Goal: Task Accomplishment & Management: Manage account settings

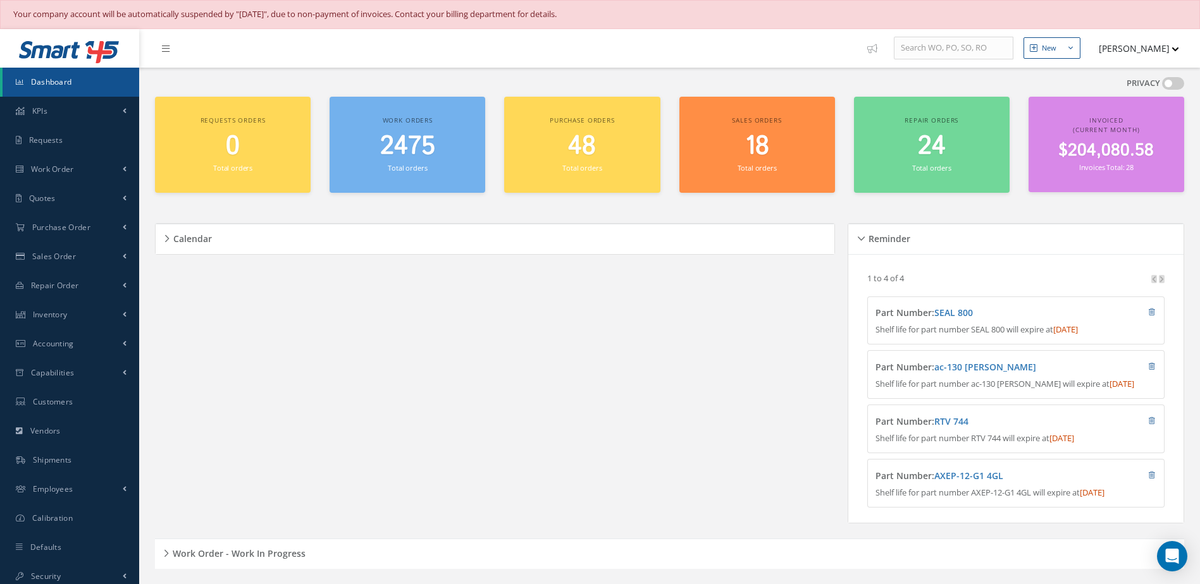
scroll to position [316, 0]
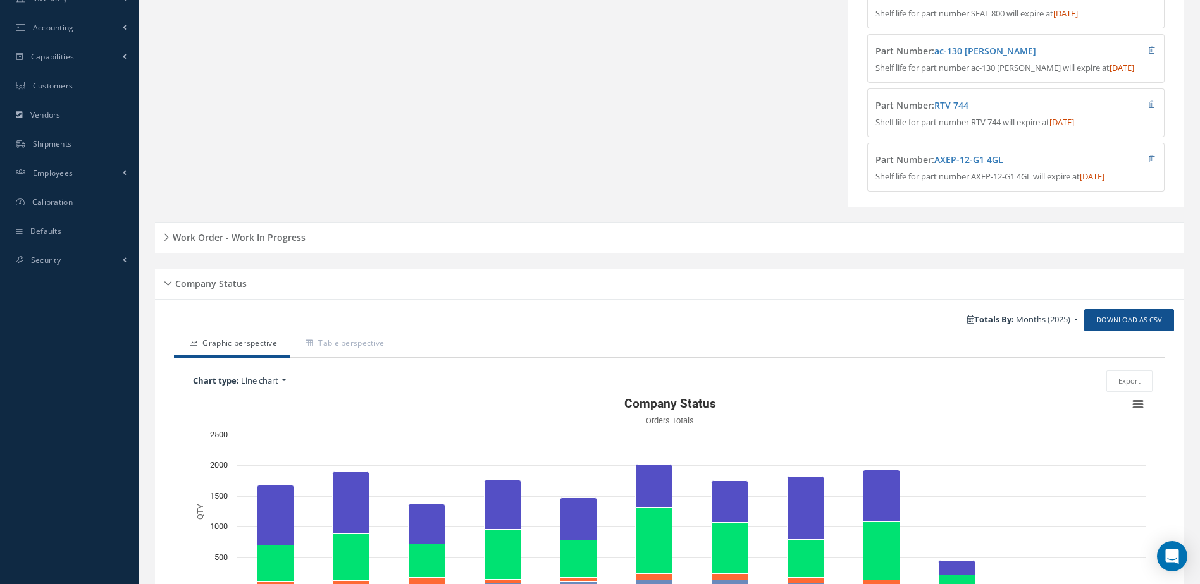
click at [292, 244] on h5 "Work Order - Work In Progress" at bounding box center [237, 235] width 137 height 15
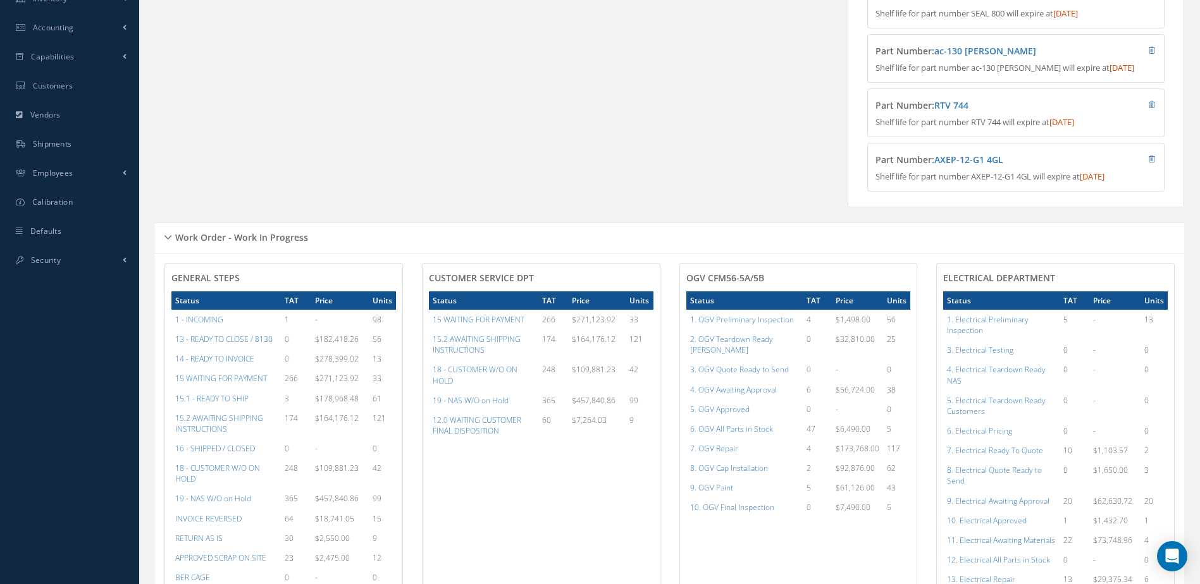
scroll to position [0, 0]
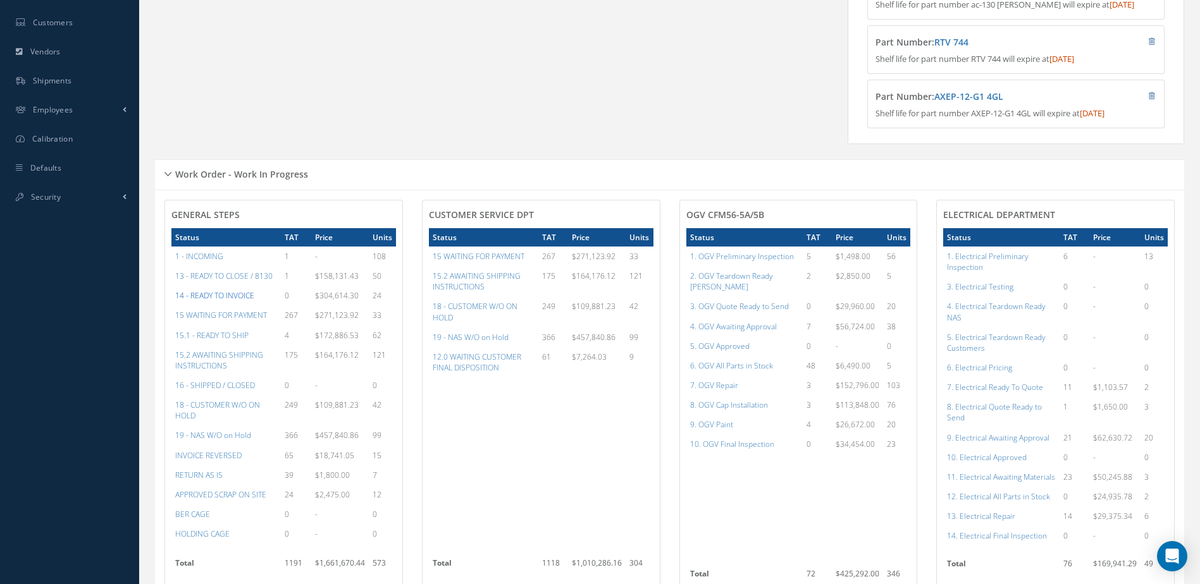
click at [209, 301] on a=21&excludeInternalCustomer=false&excludeInvoicedOrClosed=true&&filtersHidded"] "14 - READY TO INVOICE" at bounding box center [214, 295] width 79 height 11
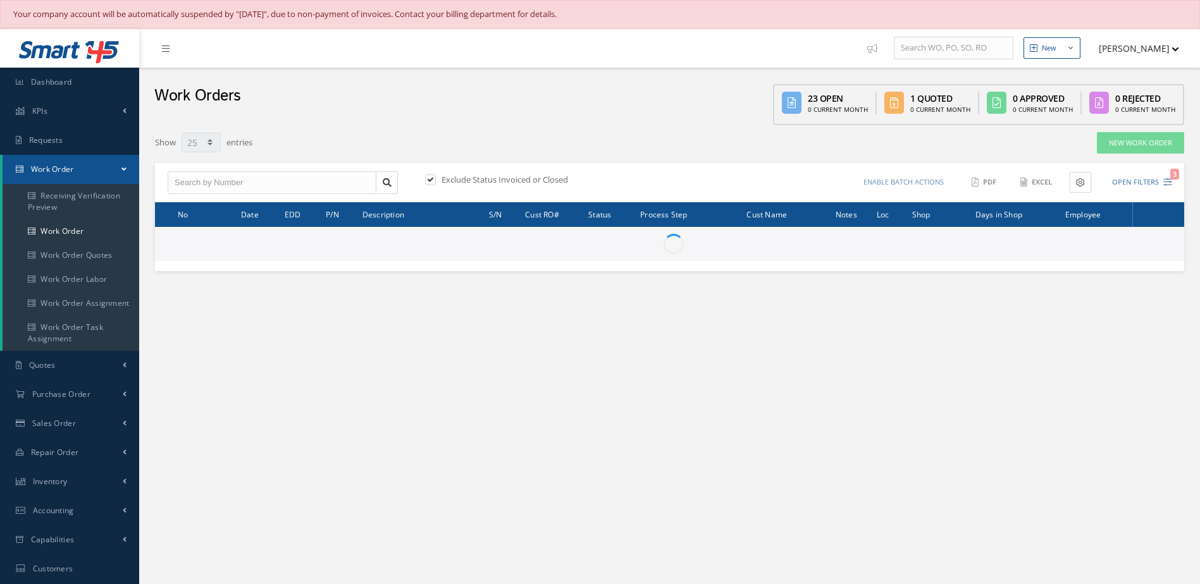
select select "25"
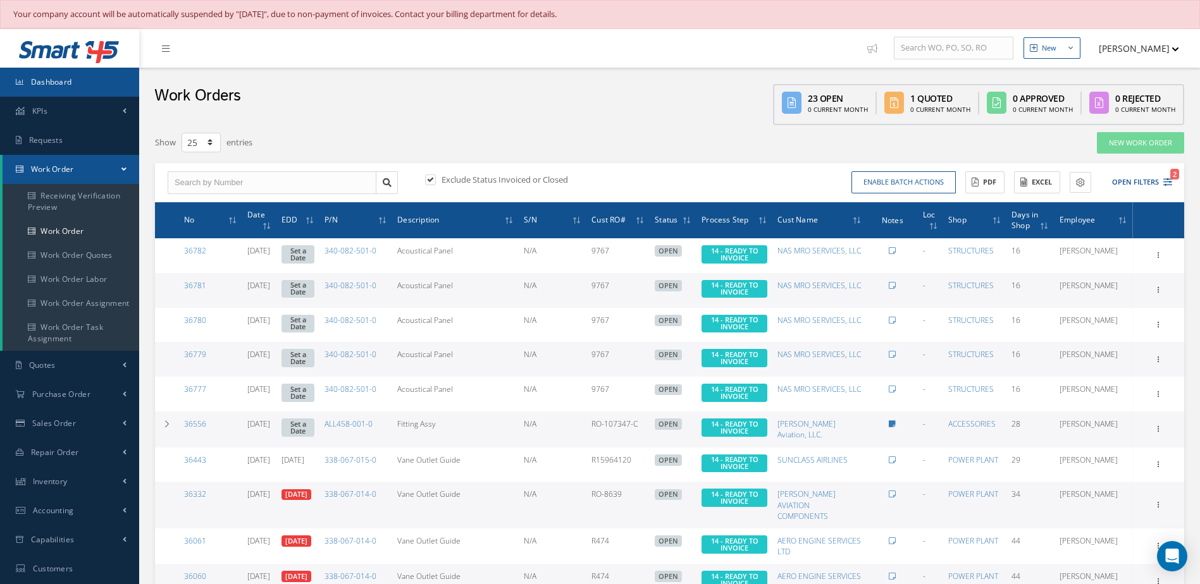
click at [95, 90] on link "Dashboard" at bounding box center [69, 82] width 139 height 29
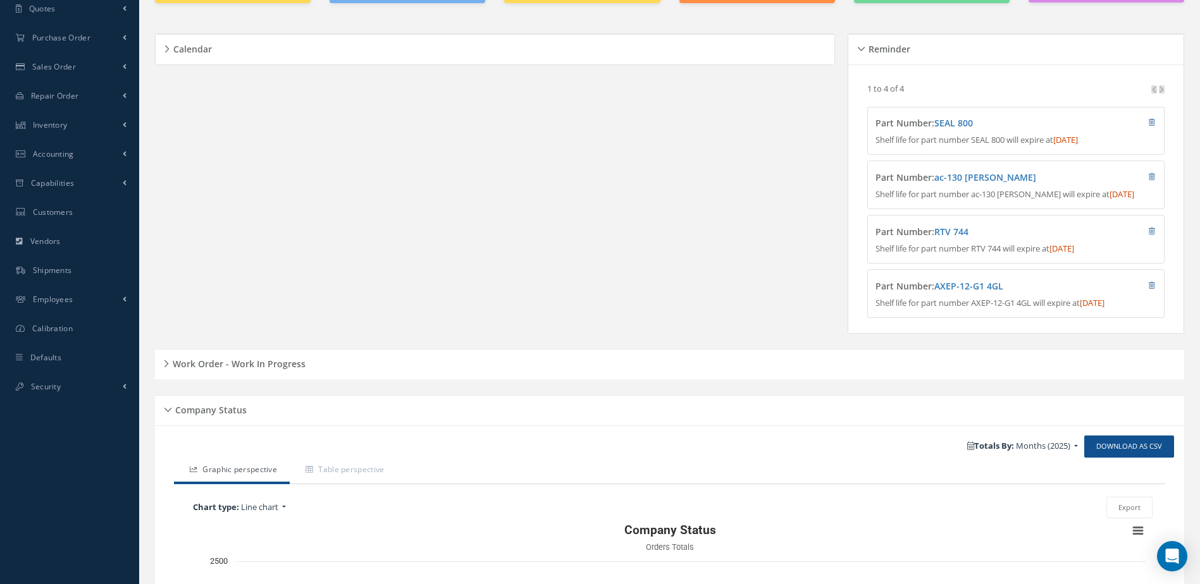
scroll to position [316, 0]
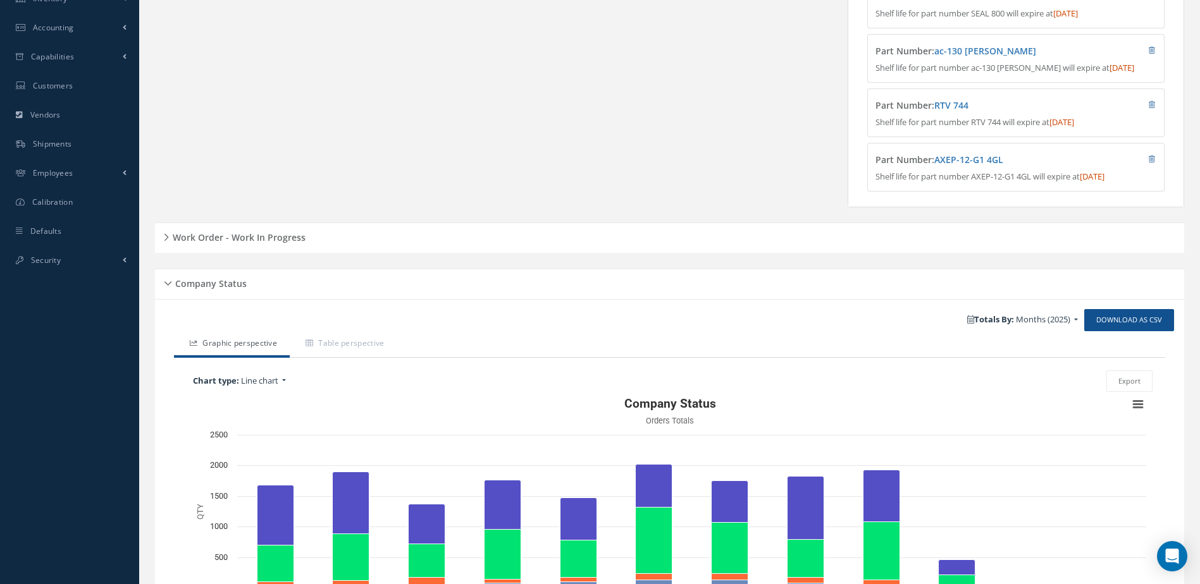
click at [268, 244] on h5 "Work Order - Work In Progress" at bounding box center [237, 235] width 137 height 15
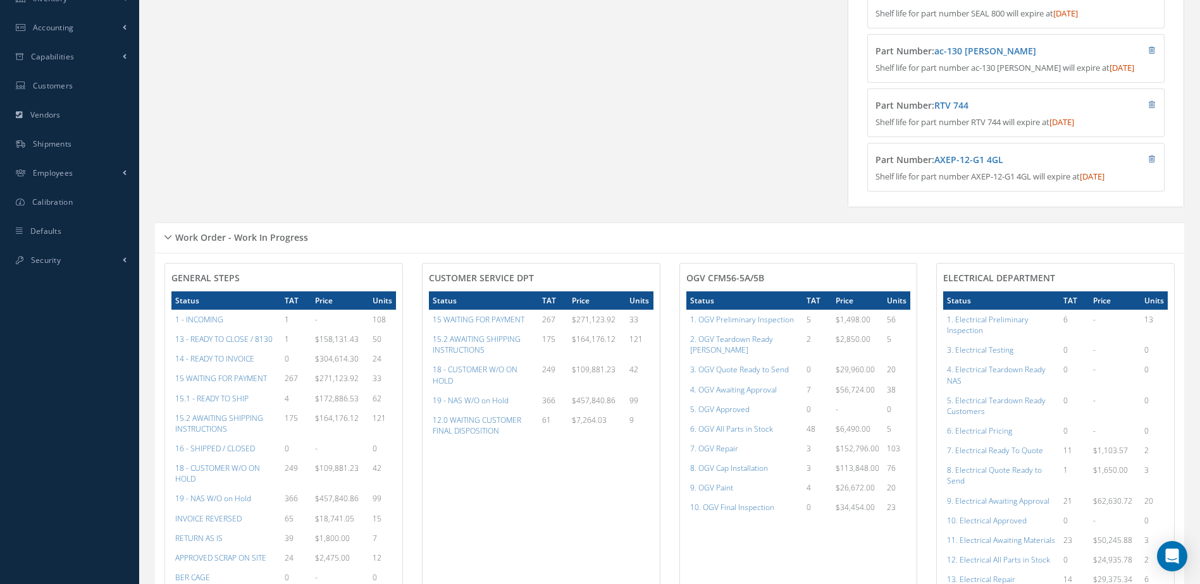
scroll to position [0, 0]
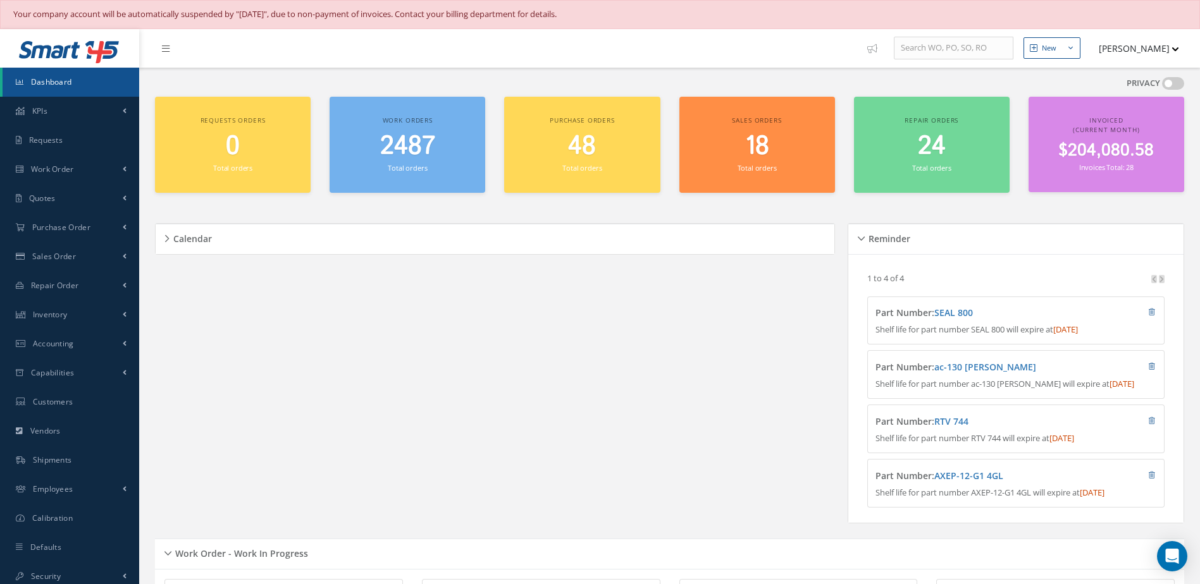
click at [1135, 154] on span "$204,080.58" at bounding box center [1106, 151] width 96 height 25
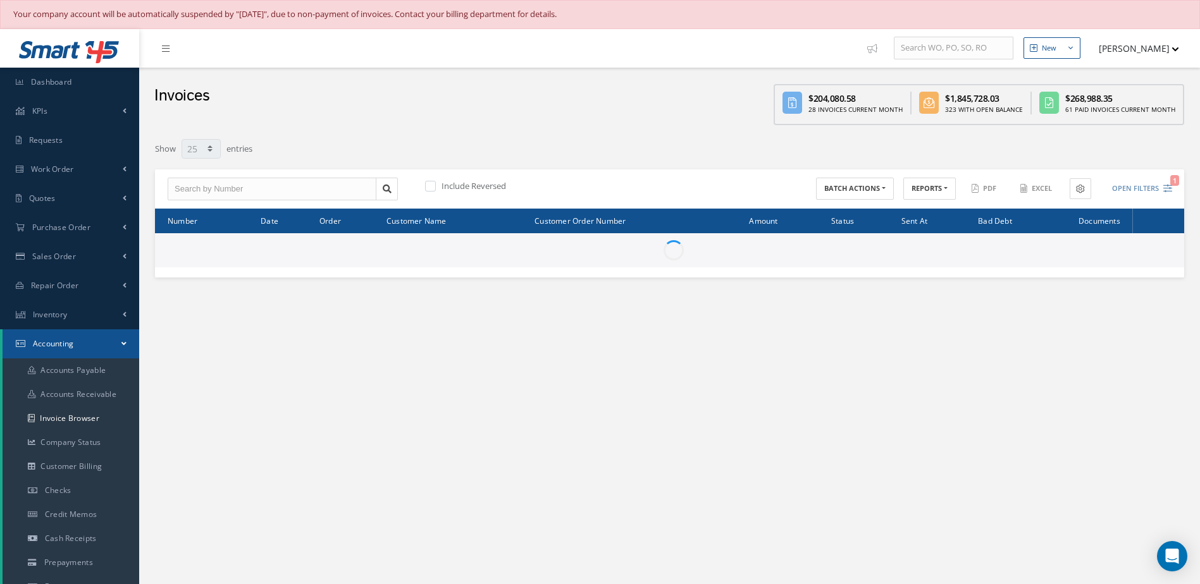
select select "25"
click at [83, 83] on link "Dashboard" at bounding box center [69, 82] width 139 height 29
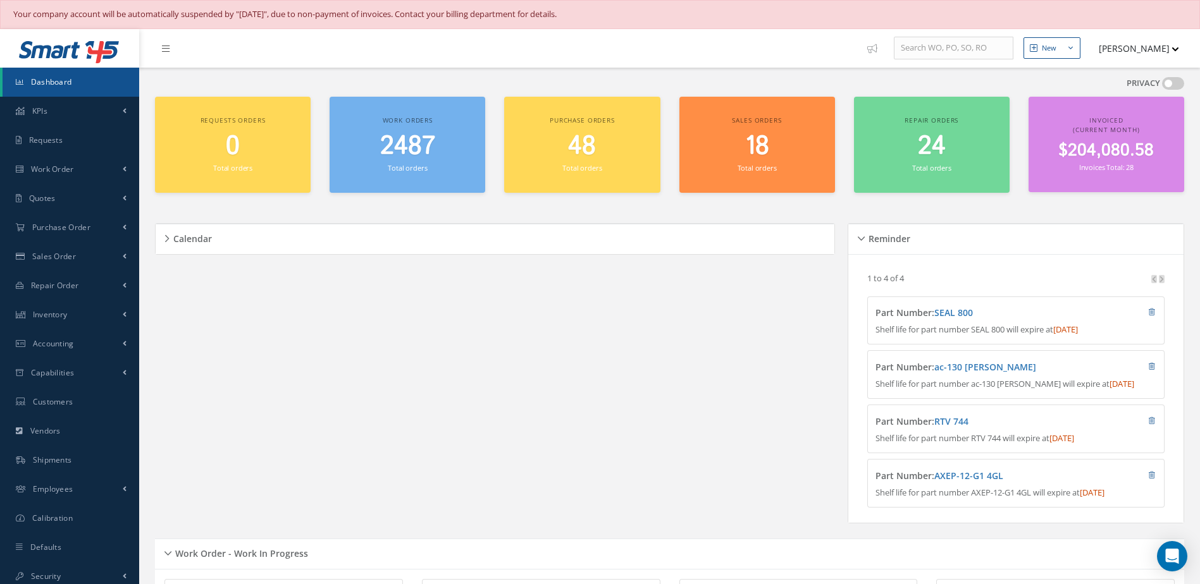
click at [417, 168] on small "Total orders" at bounding box center [407, 167] width 39 height 9
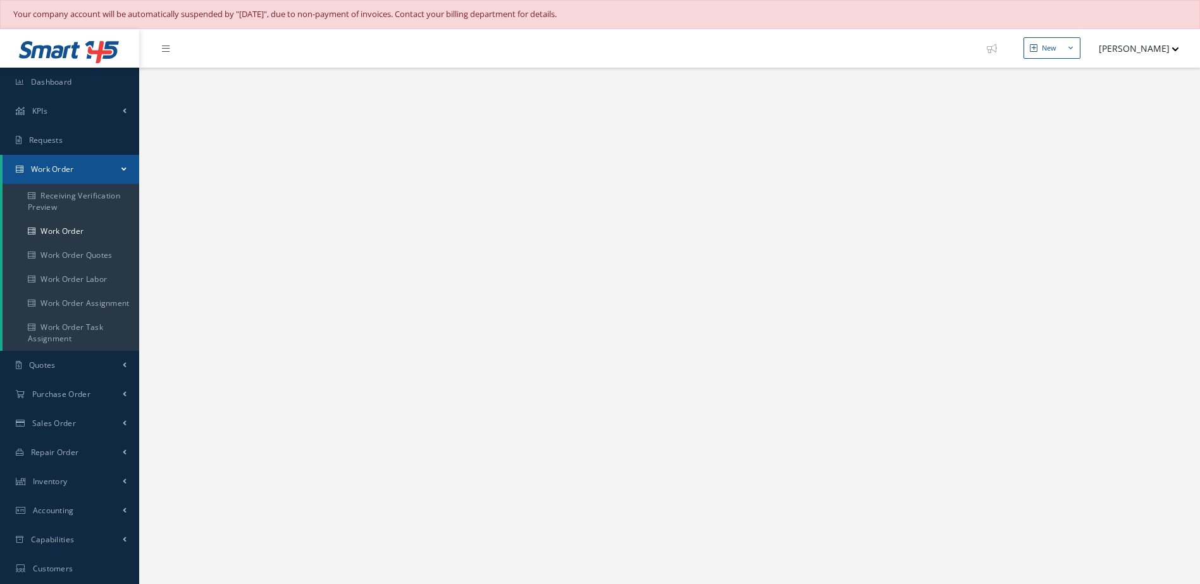
select select "25"
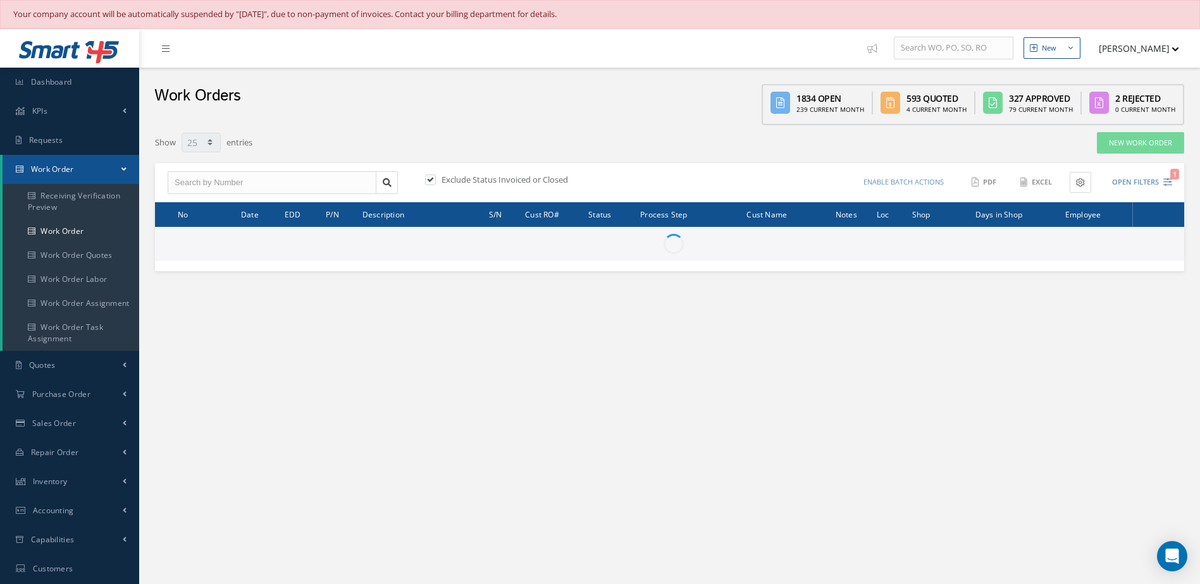
type input "All Work Request"
type input "All Work Performed"
type input "All Status"
type input "WO Part Status"
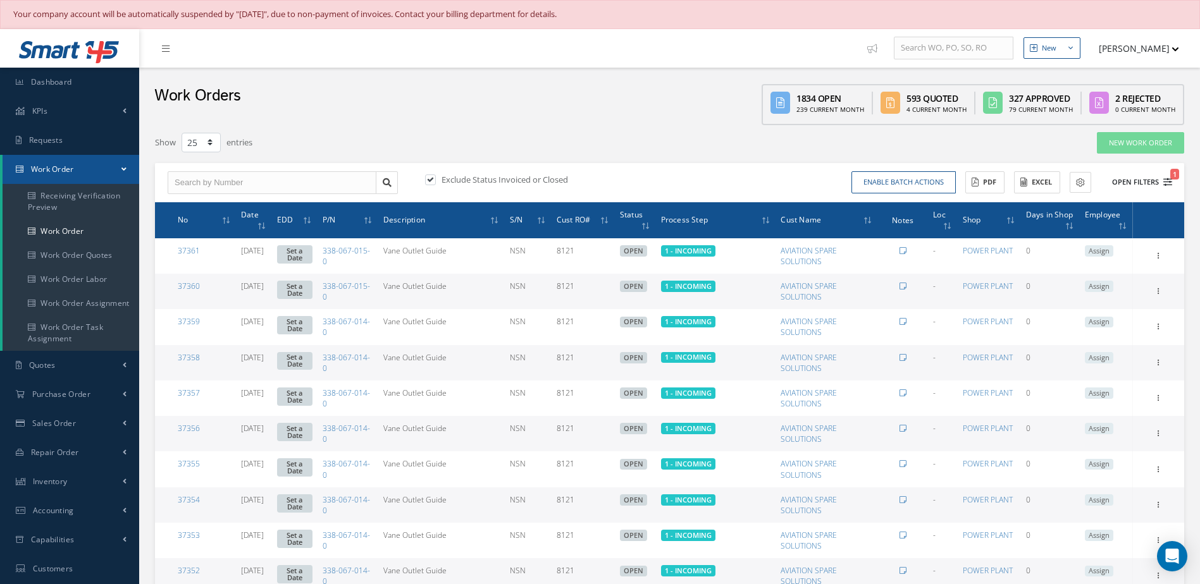
click at [1123, 176] on button "Open Filters 1" at bounding box center [1136, 182] width 71 height 21
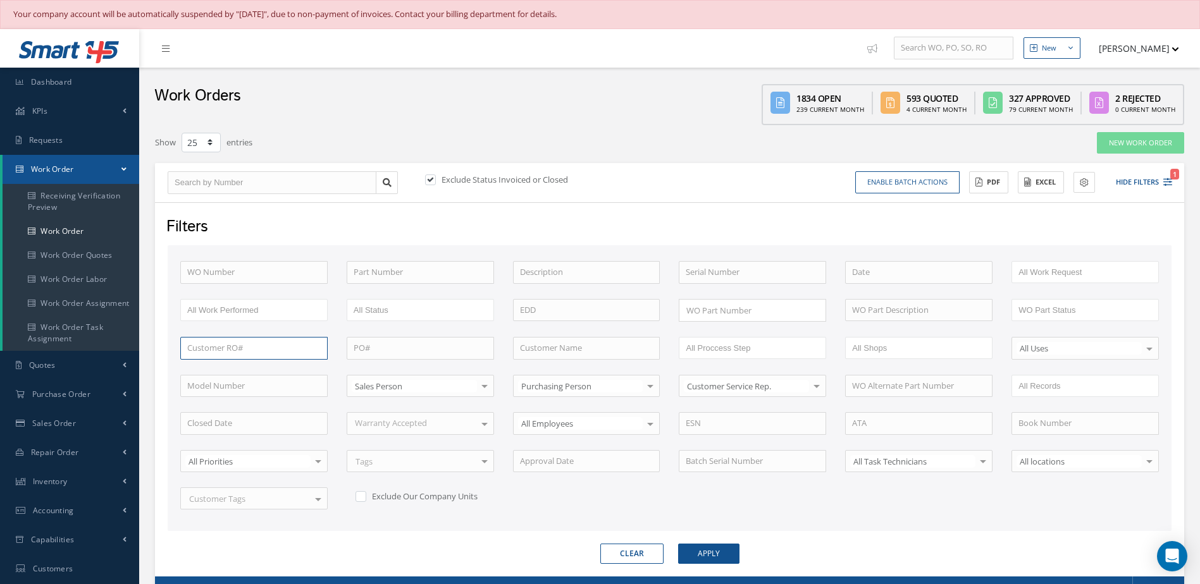
click at [278, 345] on input "text" at bounding box center [253, 348] width 147 height 23
type input "r"
type input "R"
click at [204, 179] on input "text" at bounding box center [272, 182] width 209 height 23
type input "3"
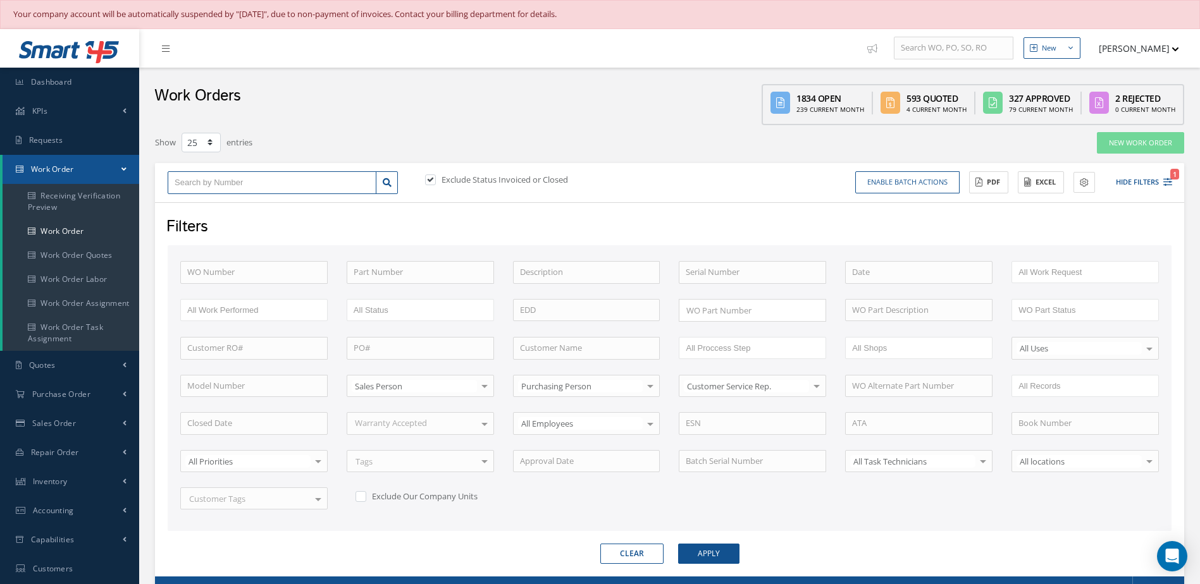
type input "3"
type input "36"
type input "365"
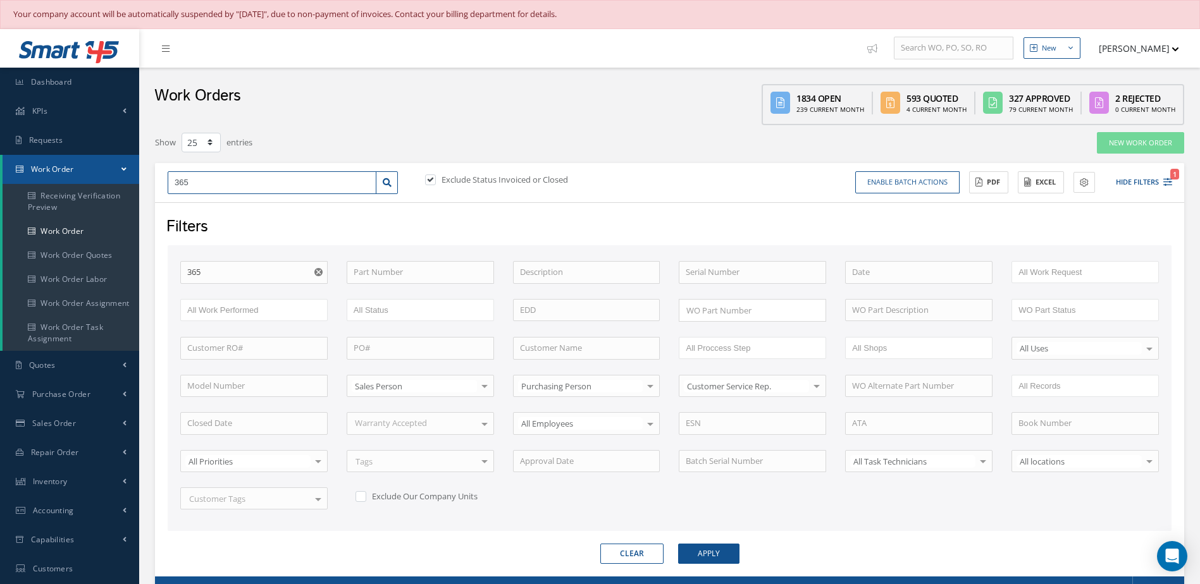
type input "3654"
type input "36545"
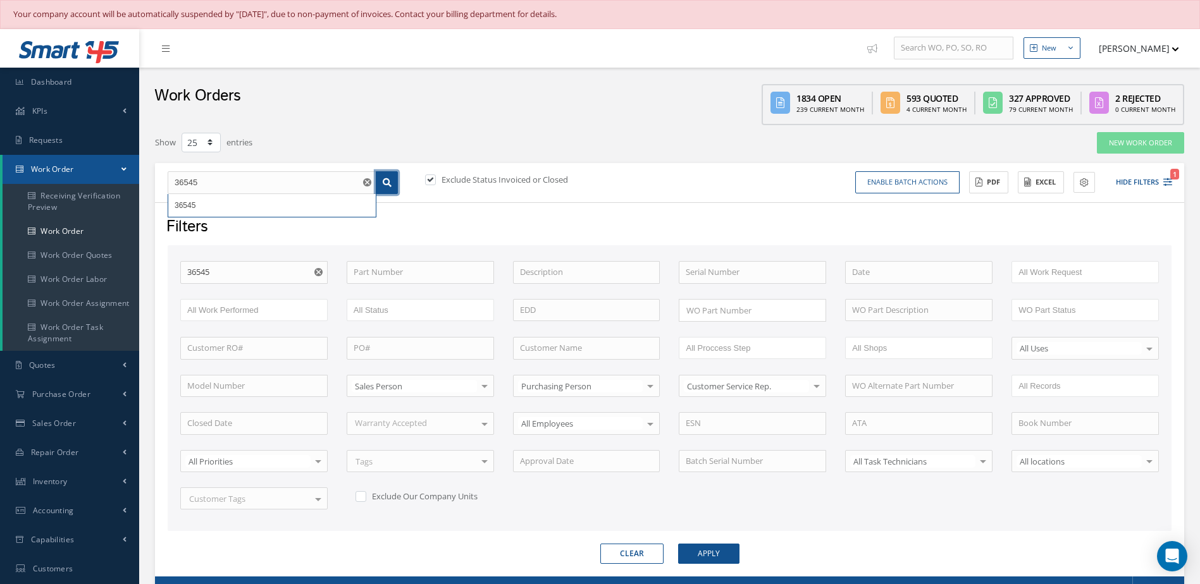
click at [389, 186] on icon at bounding box center [387, 182] width 9 height 9
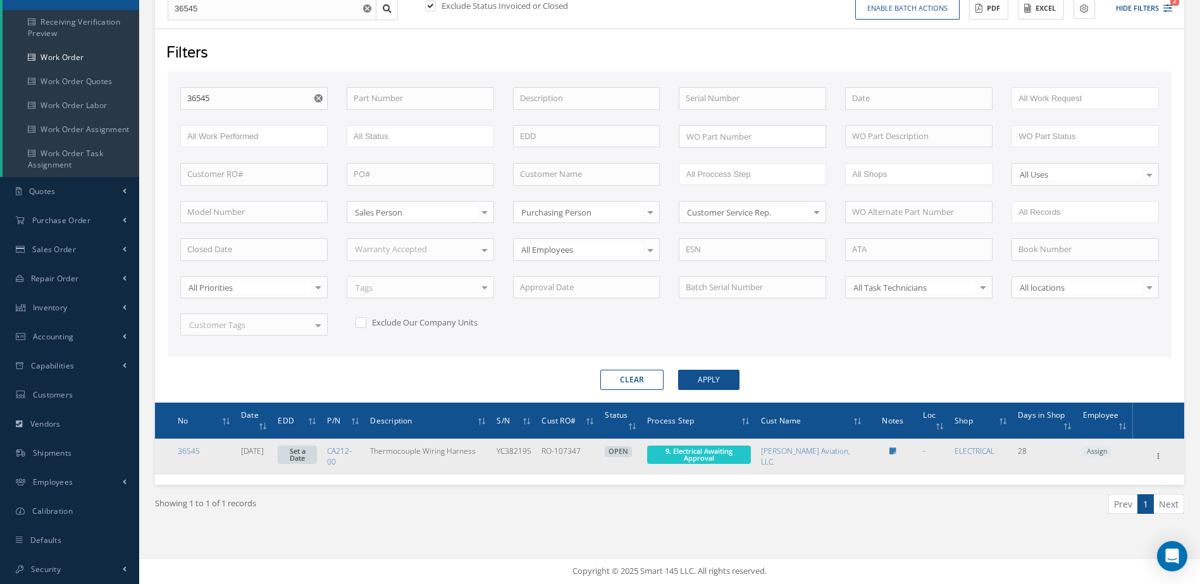
drag, startPoint x: 176, startPoint y: 439, endPoint x: 1106, endPoint y: 447, distance: 930.5
click at [1106, 447] on tr "36545 09/10/2025 Set a Date CA212-00 Thermocouple Wiring Harness YC382195 RO-10…" at bounding box center [669, 456] width 1029 height 35
copy tr "36545 09/10/2025 Set a Date CA212-00 Thermocouple Wiring Harness YC382195 RO-10…"
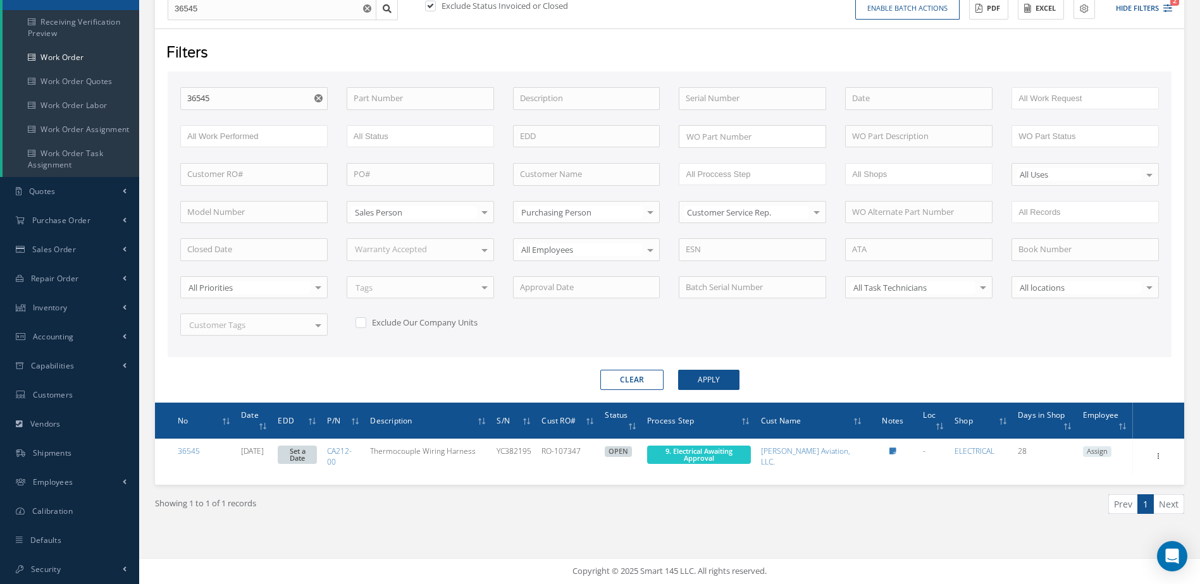
scroll to position [0, 0]
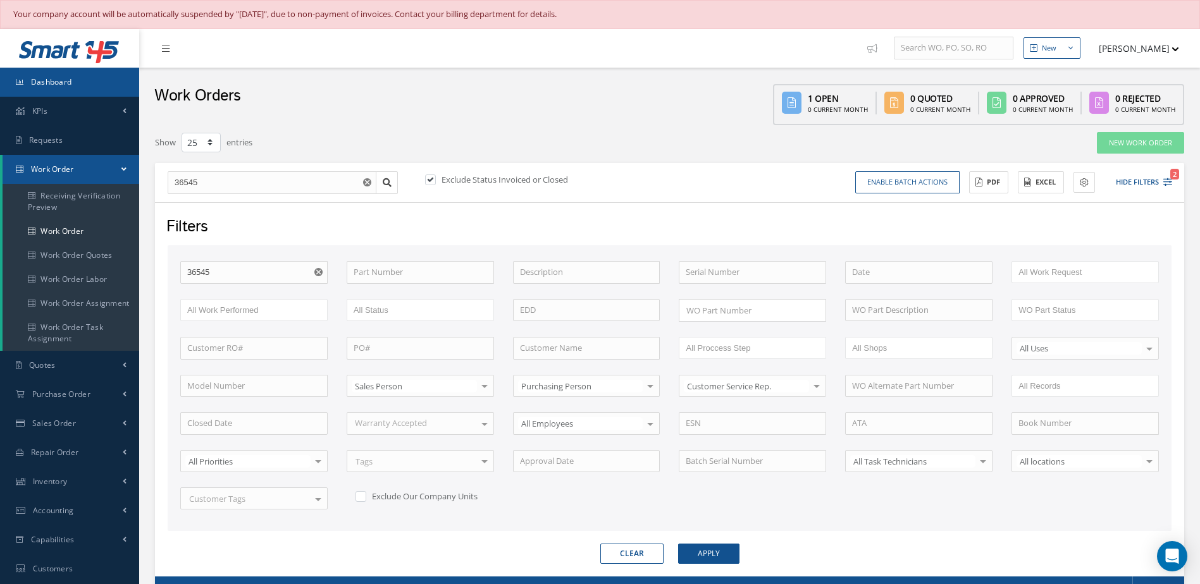
click at [97, 85] on link "Dashboard" at bounding box center [69, 82] width 139 height 29
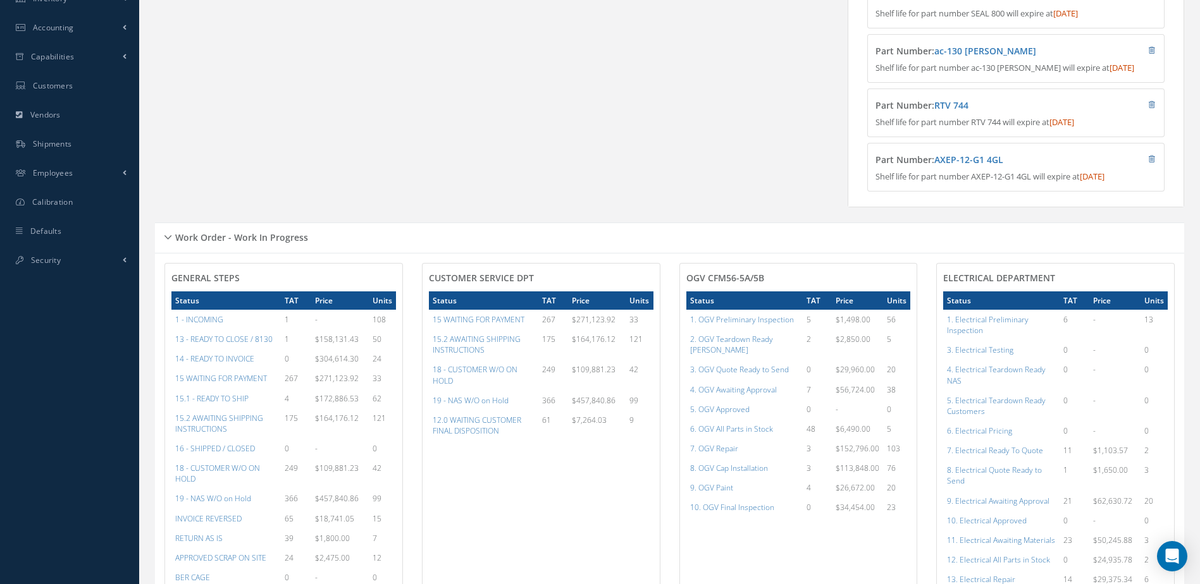
scroll to position [569, 0]
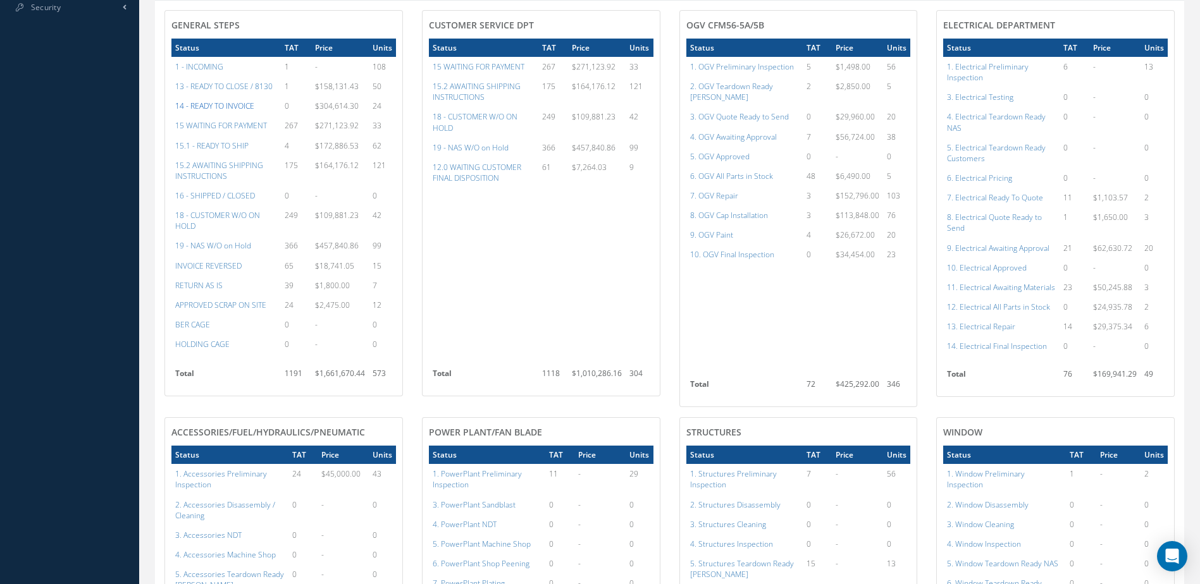
click at [240, 111] on a=21&excludeInternalCustomer=false&excludeInvoicedOrClosed=true&&filtersHidded"] "14 - READY TO INVOICE" at bounding box center [214, 106] width 79 height 11
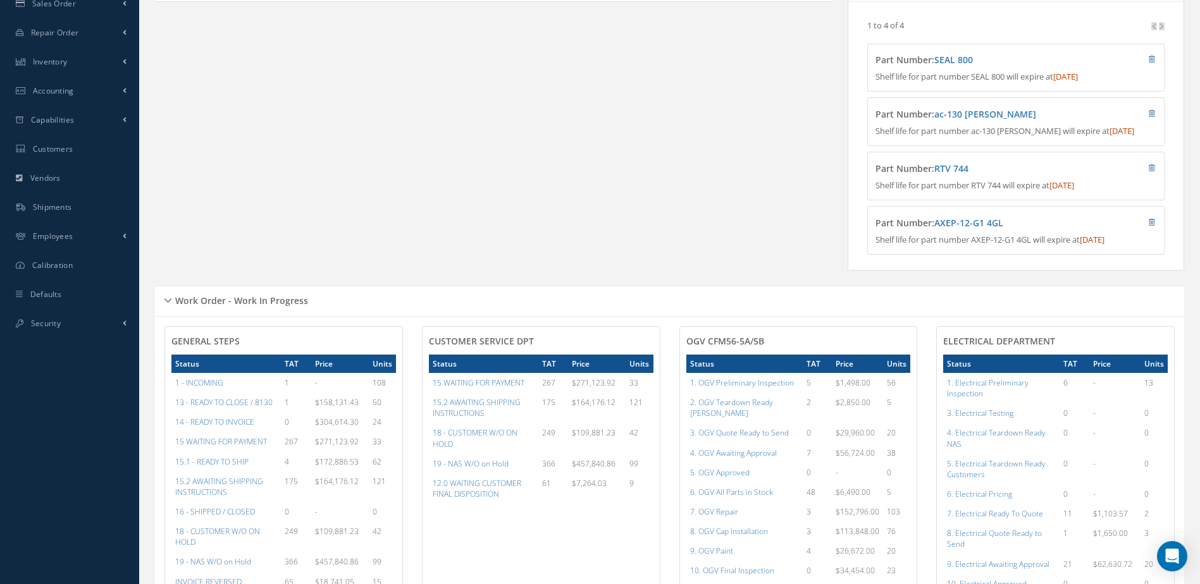
scroll to position [0, 0]
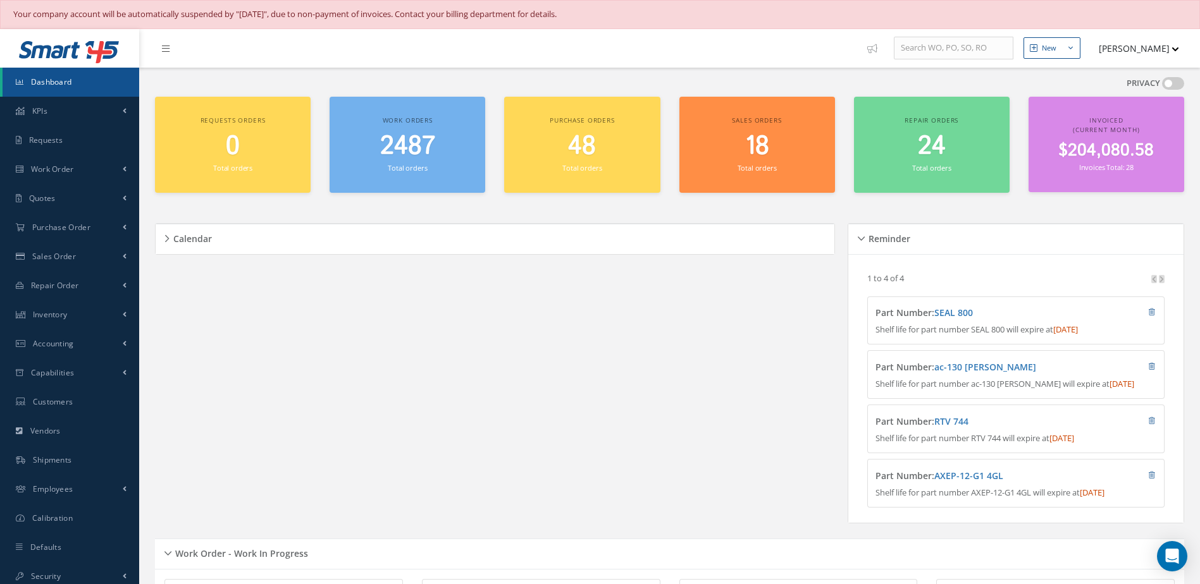
click at [63, 74] on link "Dashboard" at bounding box center [71, 82] width 137 height 29
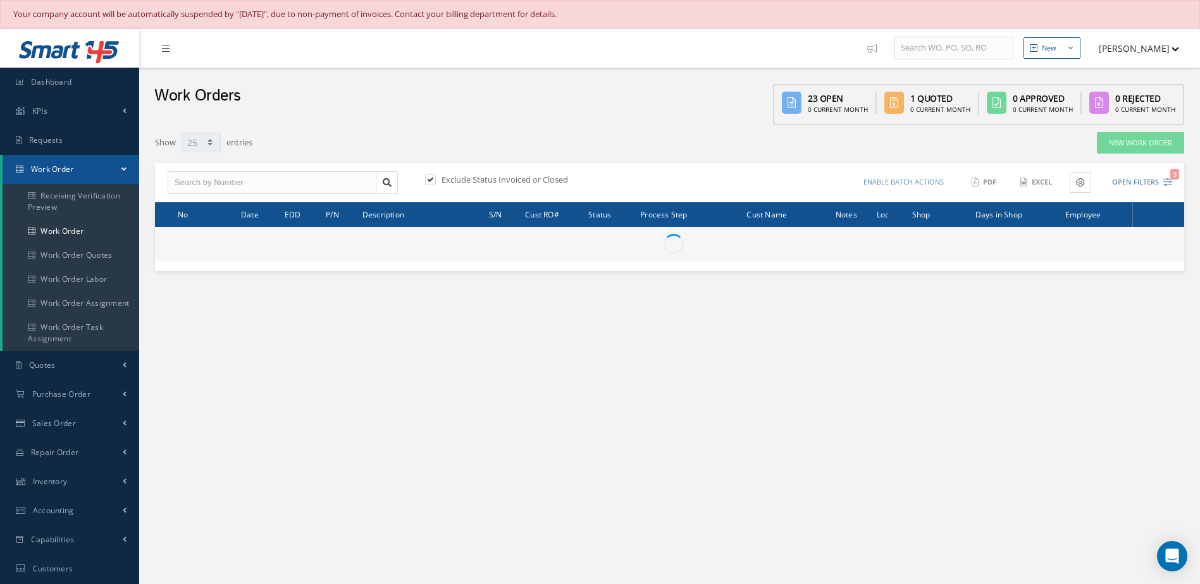
select select "25"
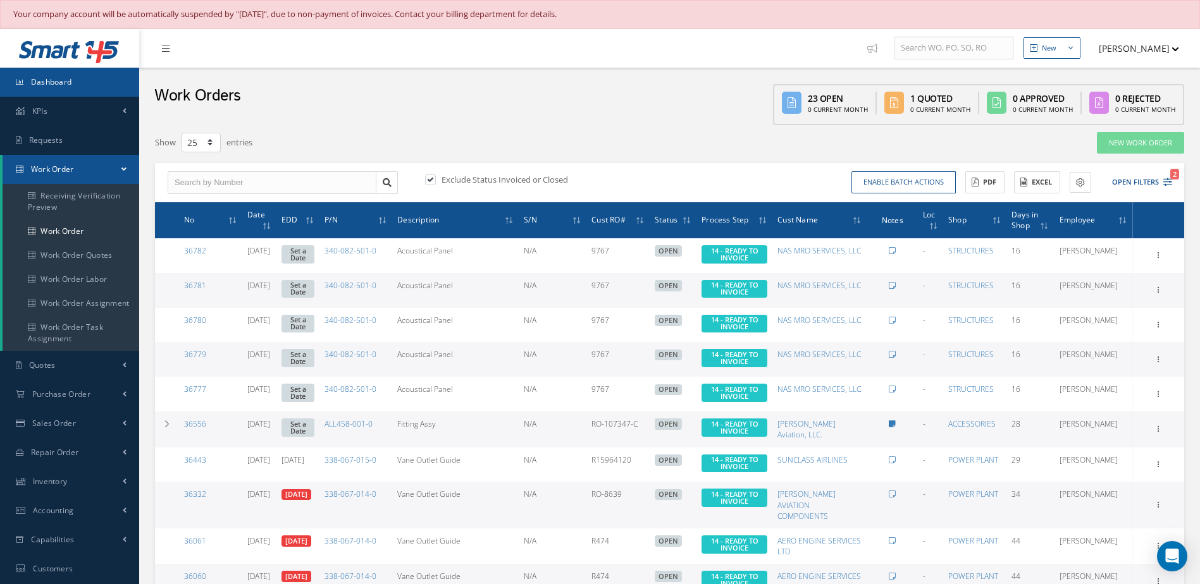
click at [103, 80] on link "Dashboard" at bounding box center [69, 82] width 139 height 29
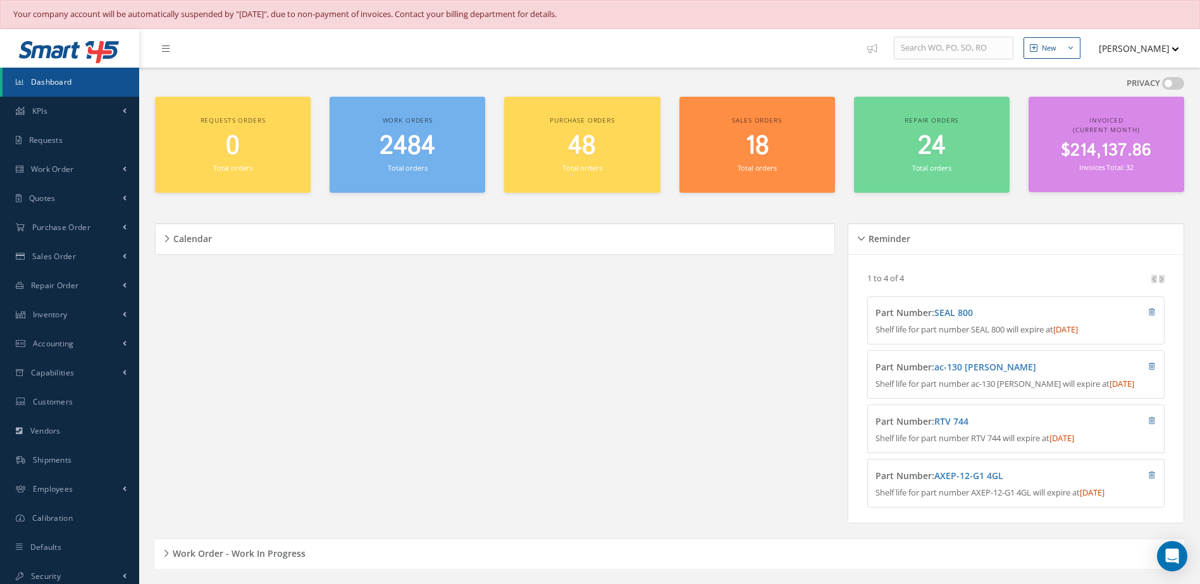
click at [414, 152] on span "2484" at bounding box center [408, 146] width 56 height 36
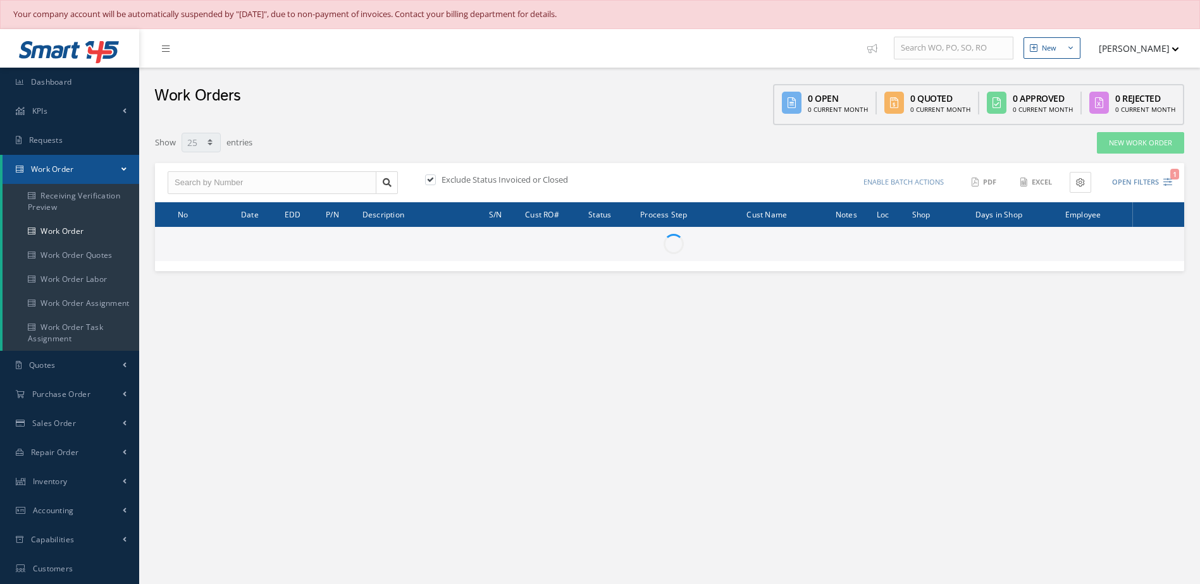
select select "25"
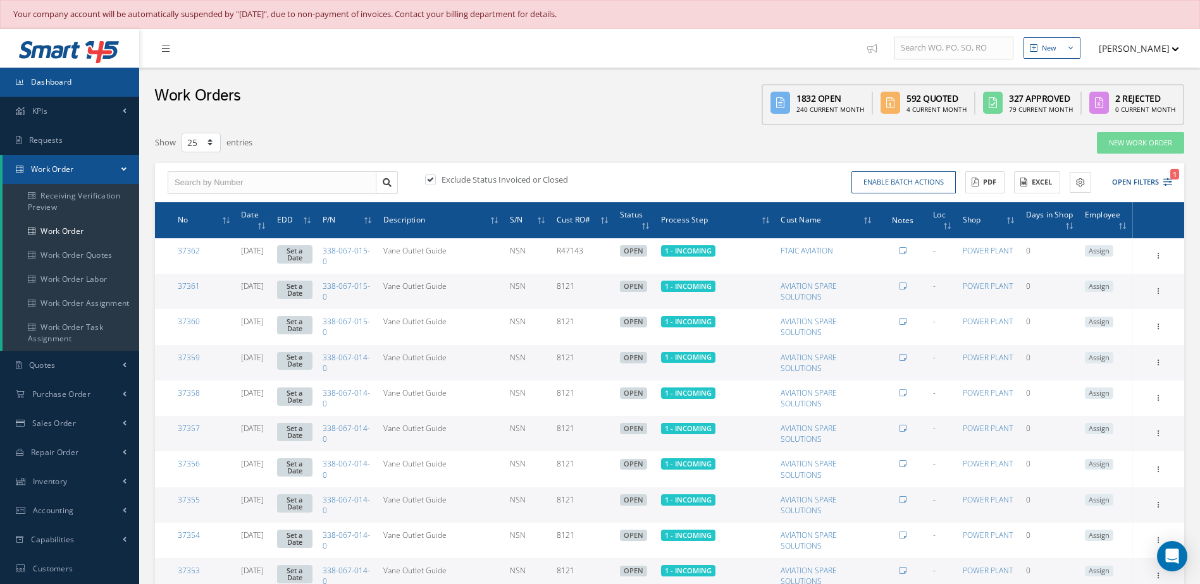
click at [102, 89] on link "Dashboard" at bounding box center [69, 82] width 139 height 29
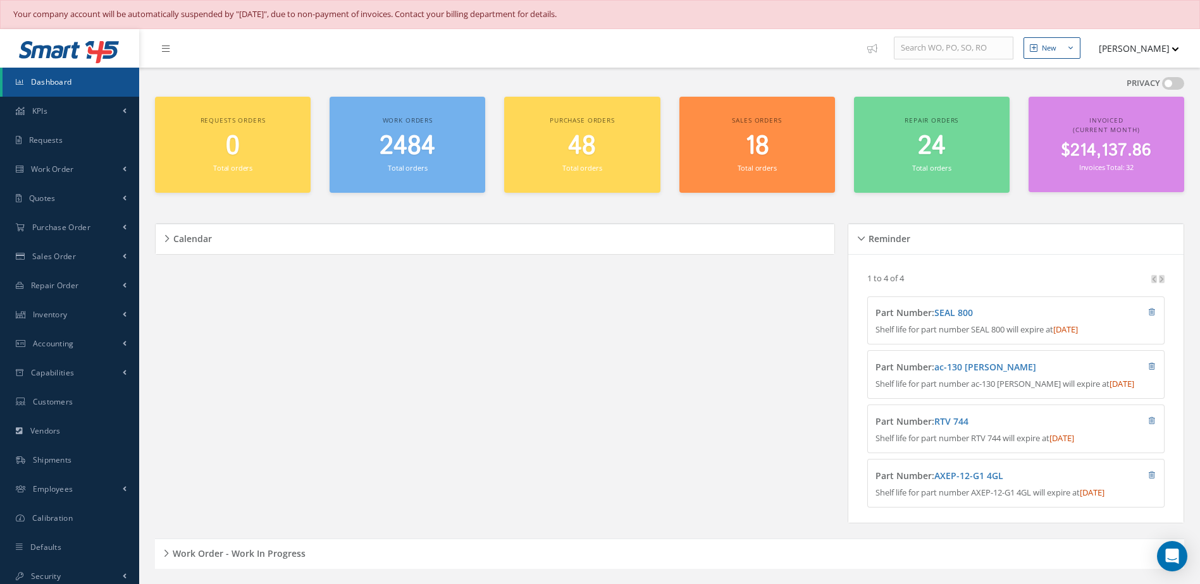
scroll to position [316, 0]
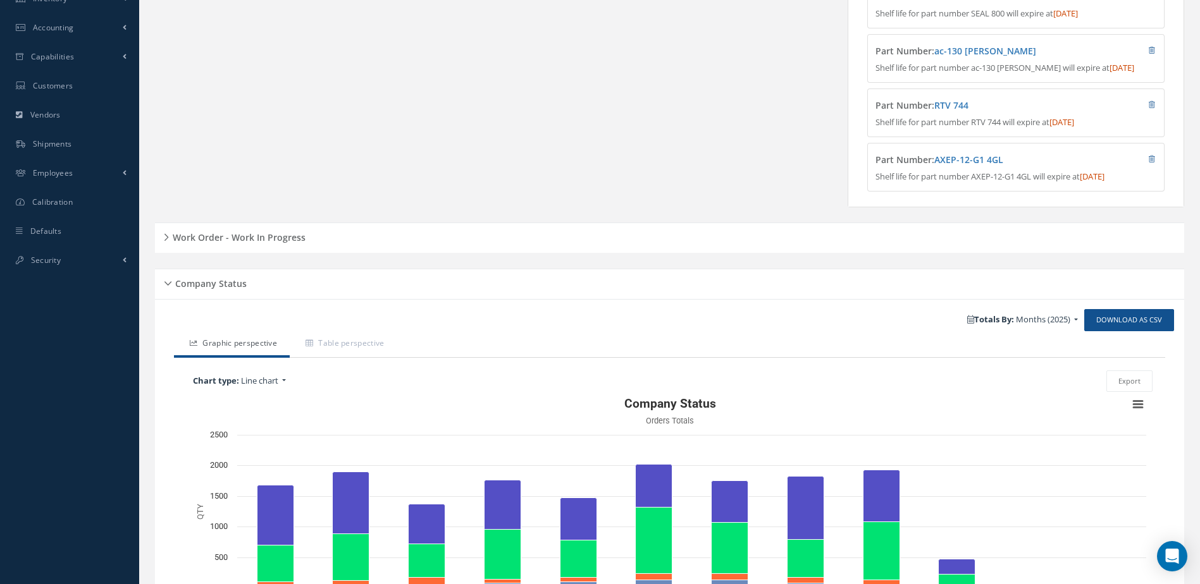
click at [265, 244] on h5 "Work Order - Work In Progress" at bounding box center [237, 235] width 137 height 15
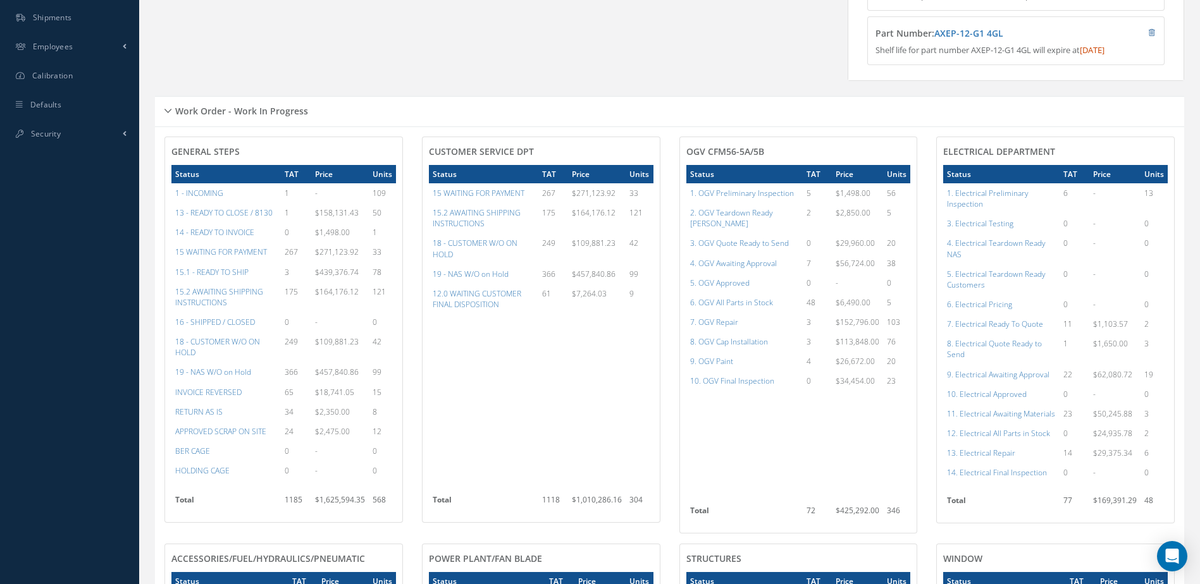
scroll to position [0, 0]
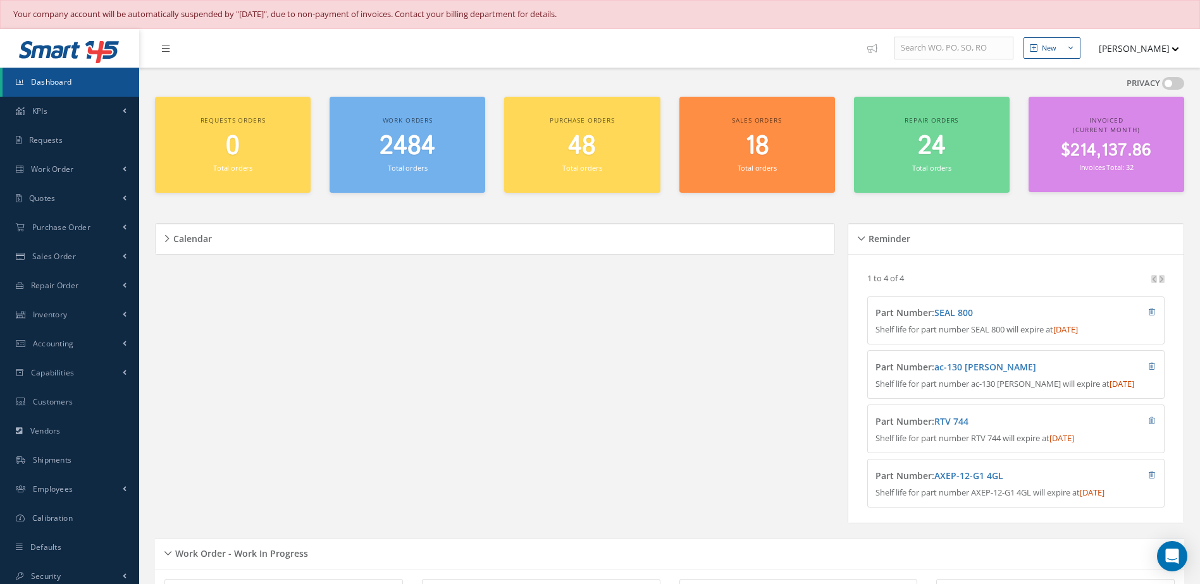
click at [1091, 144] on span "$214,137.86" at bounding box center [1106, 151] width 90 height 25
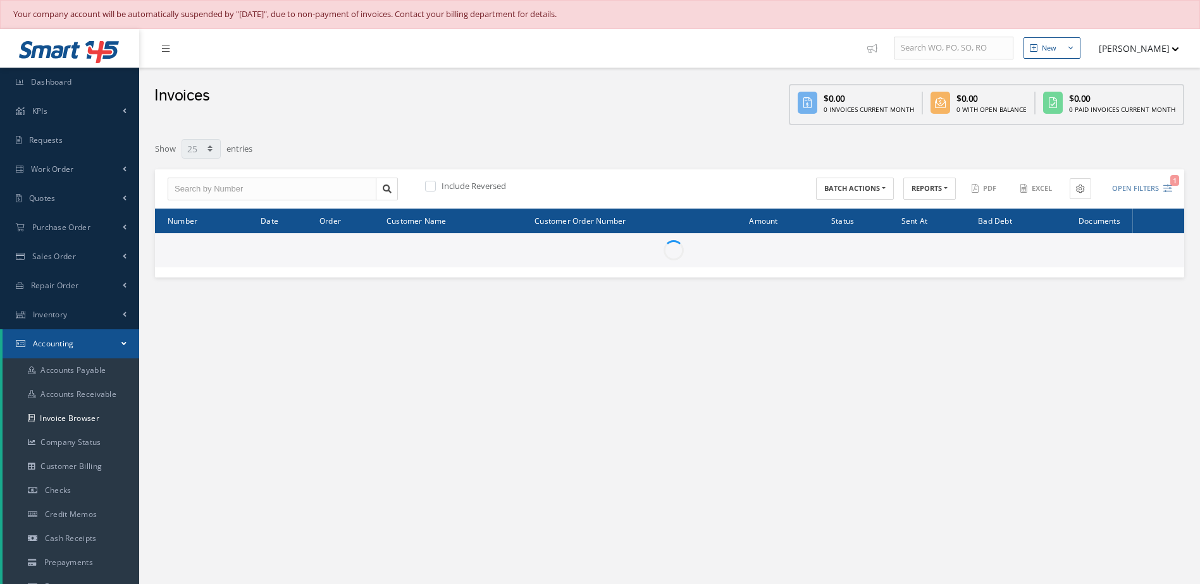
select select "25"
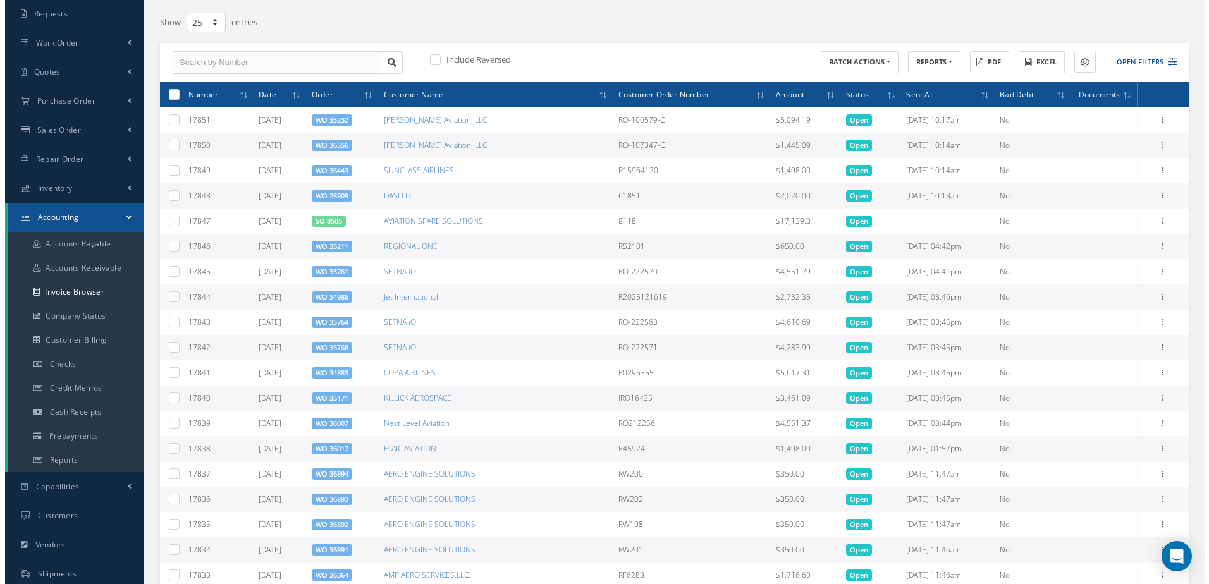
scroll to position [190, 0]
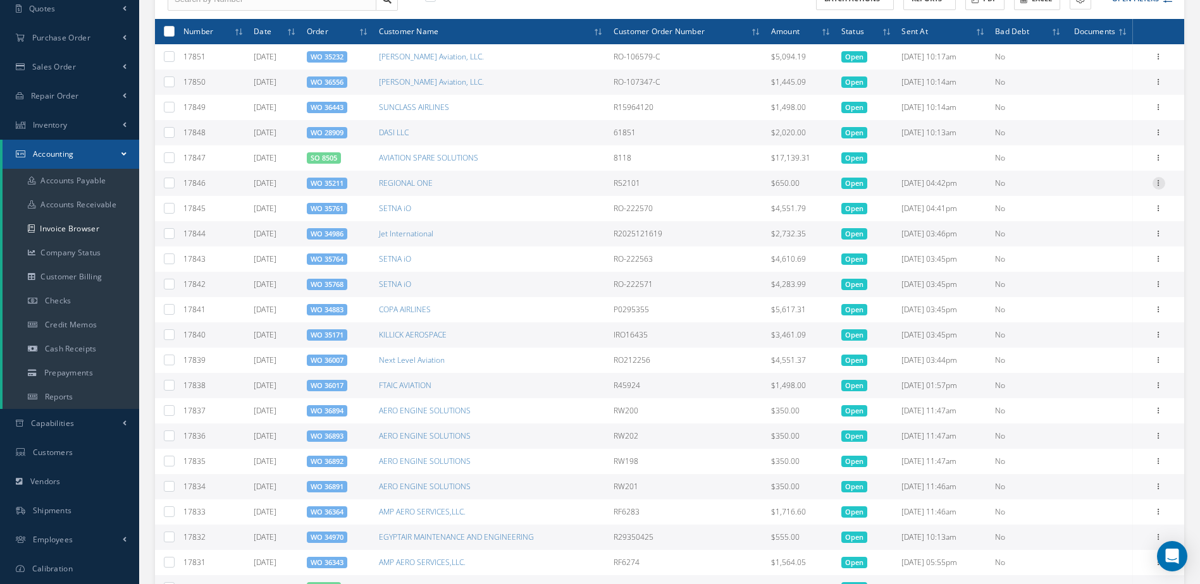
click at [1157, 185] on icon at bounding box center [1159, 182] width 13 height 10
click at [1076, 226] on link "Send By Email" at bounding box center [1101, 224] width 100 height 16
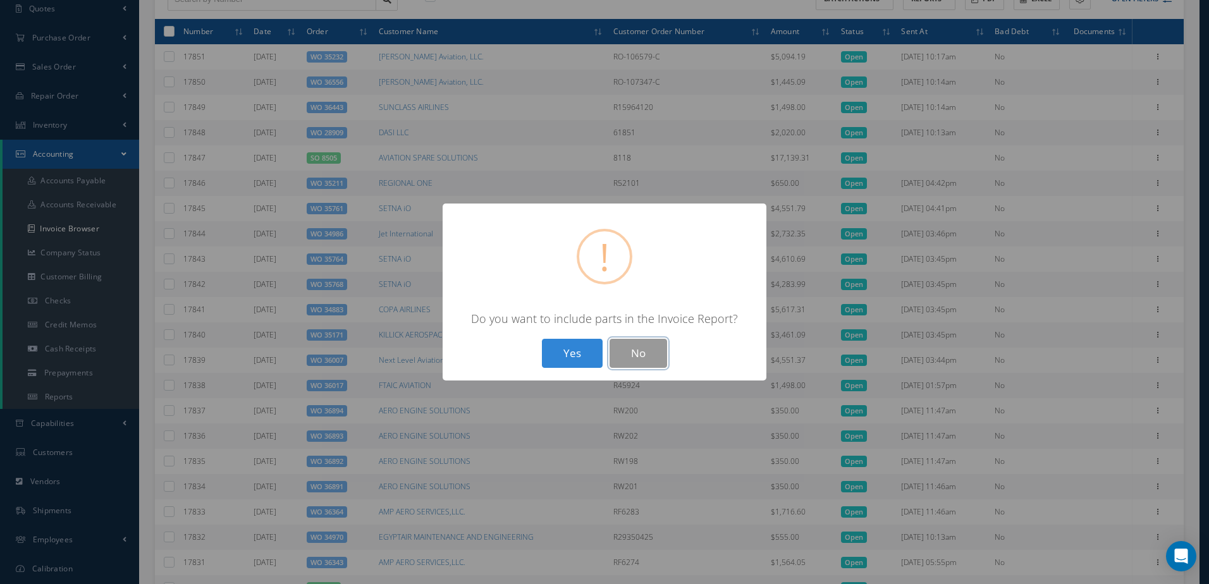
click at [645, 349] on button "No" at bounding box center [639, 354] width 58 height 30
type input "Invoice for Work Order 35211"
type textarea "Dear, Please find attached your invoice for Work Order 35211. Please feel free …"
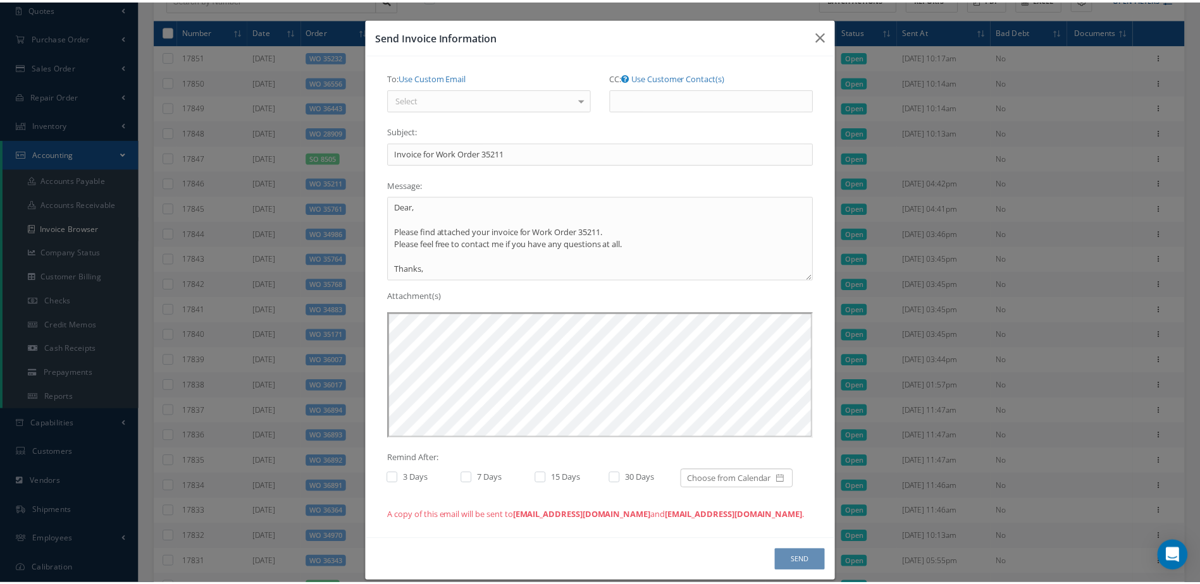
scroll to position [0, 0]
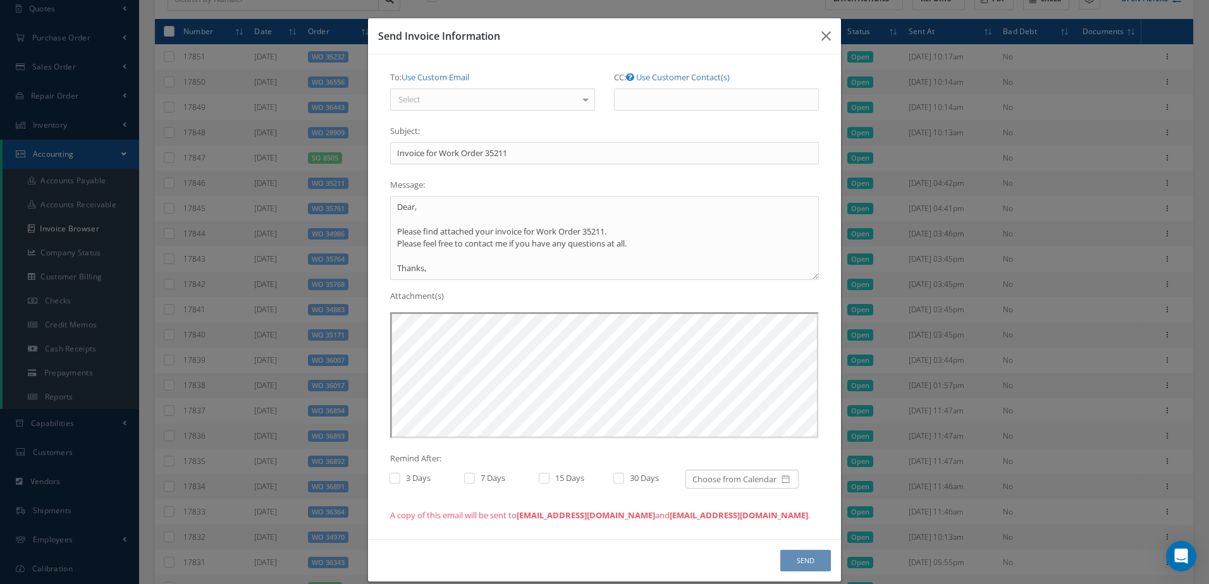
click at [550, 98] on div "Select" at bounding box center [492, 100] width 205 height 23
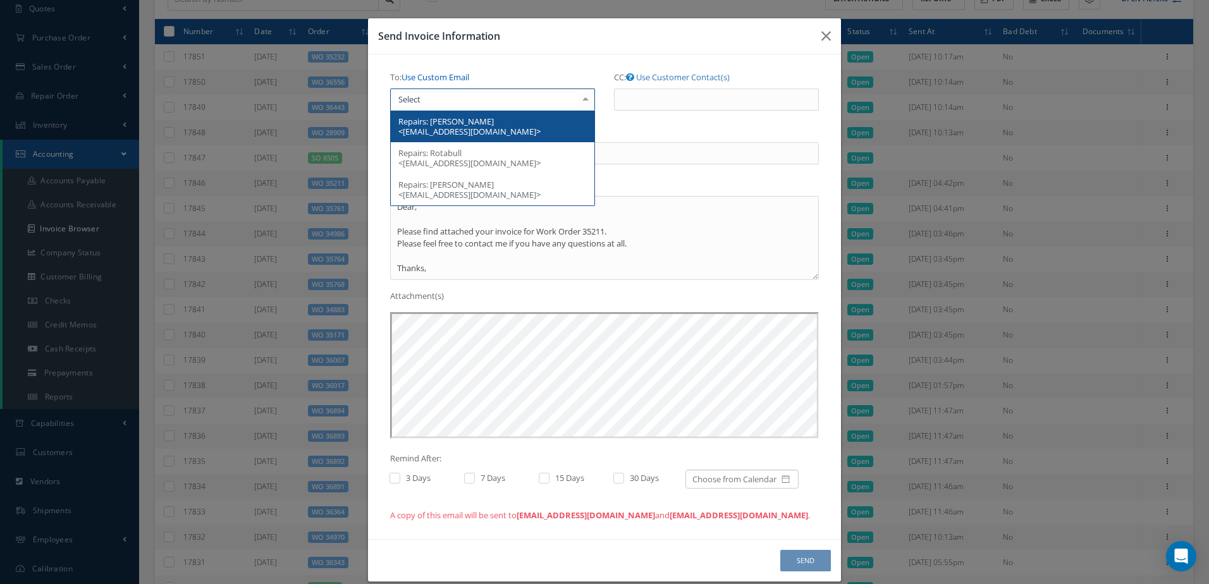
click at [457, 80] on link "Use Custom Email" at bounding box center [436, 76] width 68 height 11
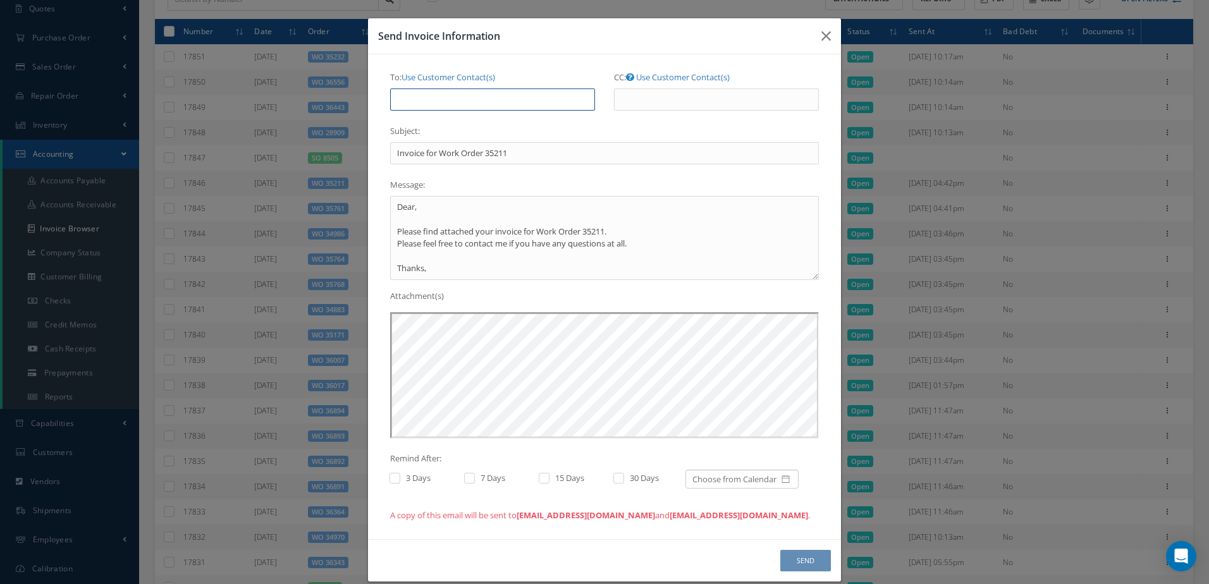
click at [461, 106] on input "To: Use Customer Contact(s)" at bounding box center [492, 100] width 205 height 23
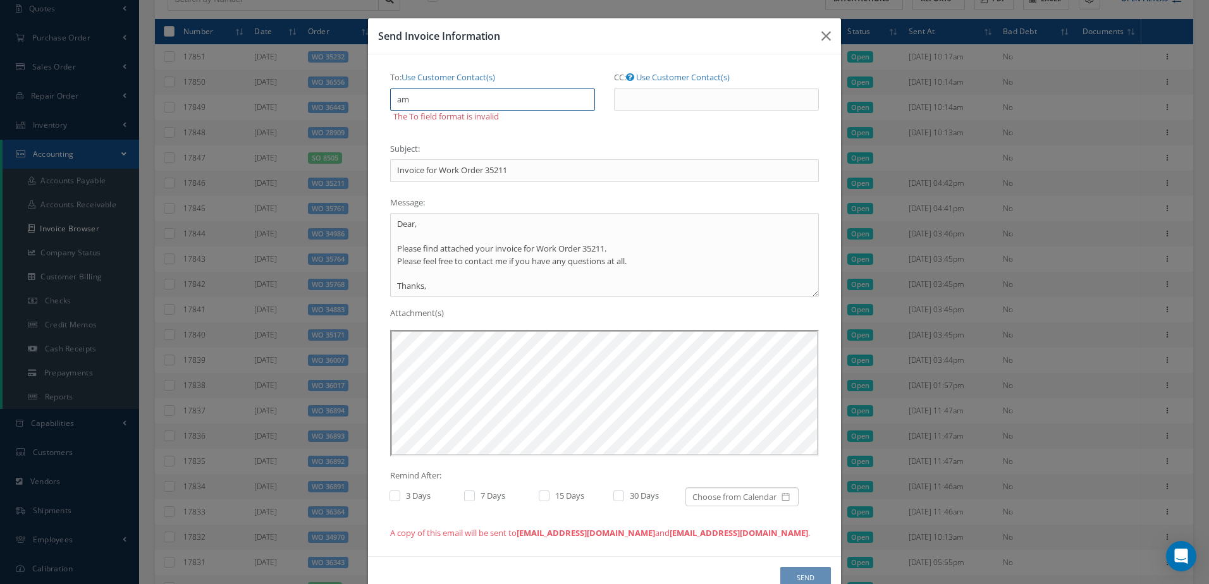
type input "a"
click at [825, 35] on icon "button" at bounding box center [826, 35] width 9 height 15
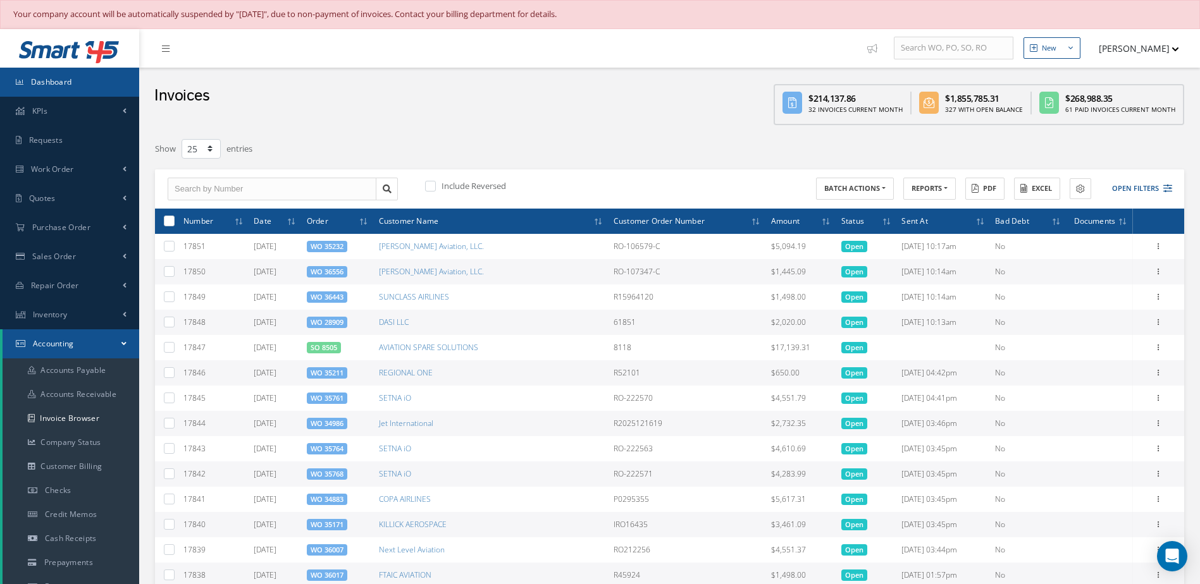
click at [71, 82] on span "Dashboard" at bounding box center [51, 82] width 41 height 11
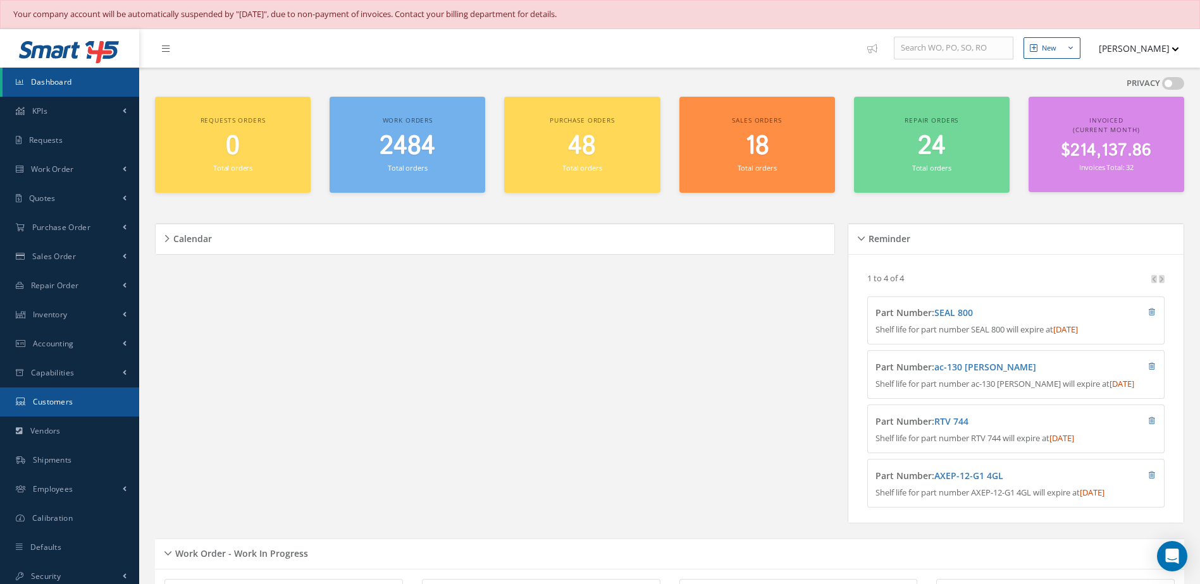
click at [74, 406] on link "Customers" at bounding box center [69, 402] width 139 height 29
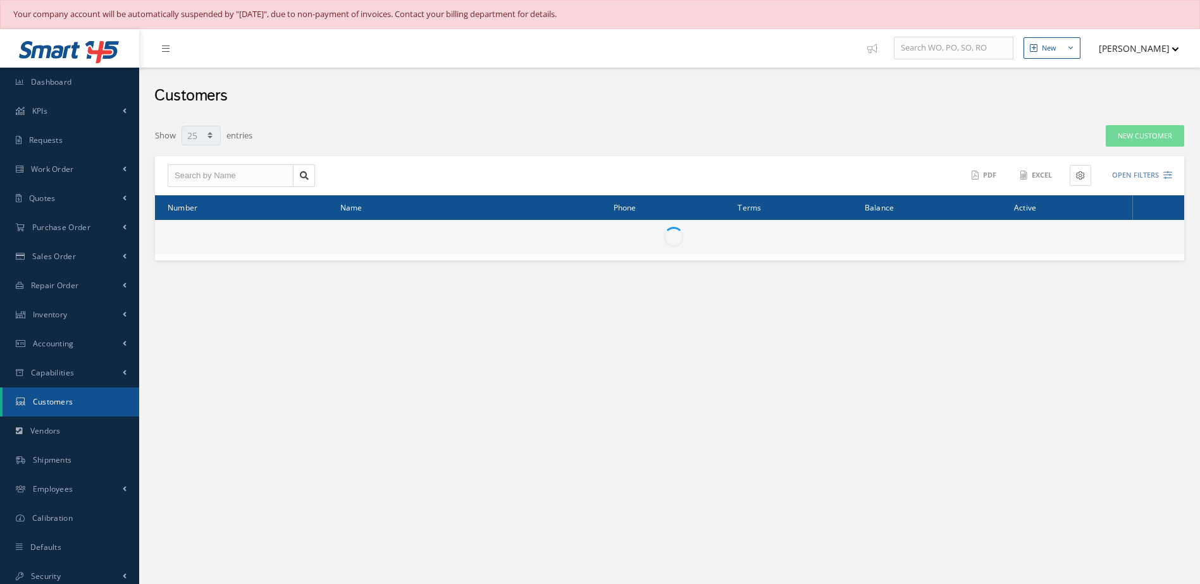
select select "25"
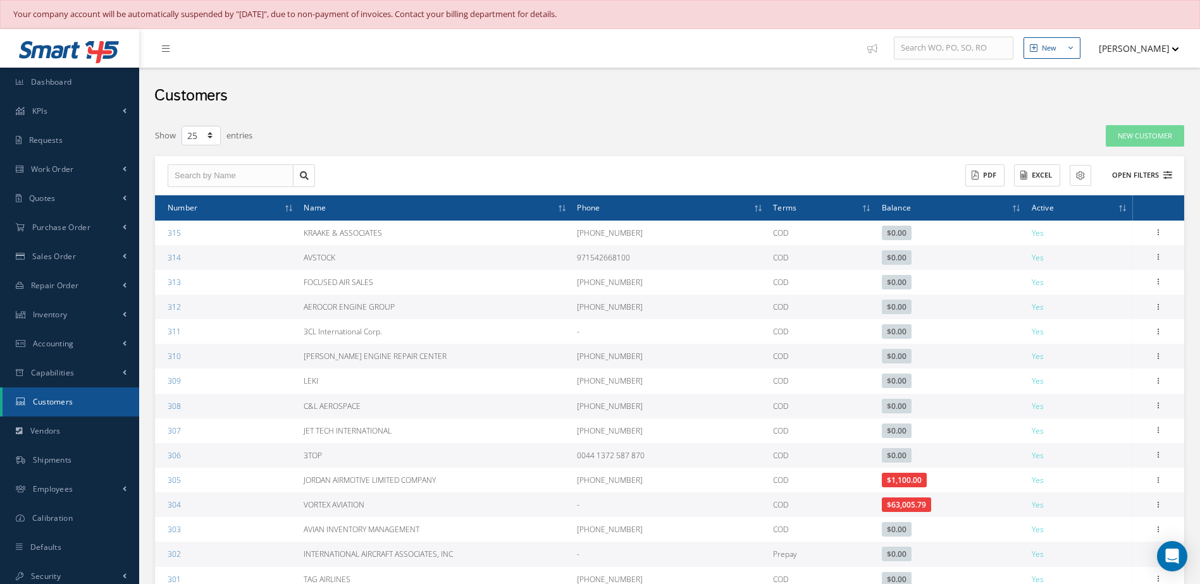
click at [1132, 170] on button "Open Filters" at bounding box center [1136, 175] width 71 height 21
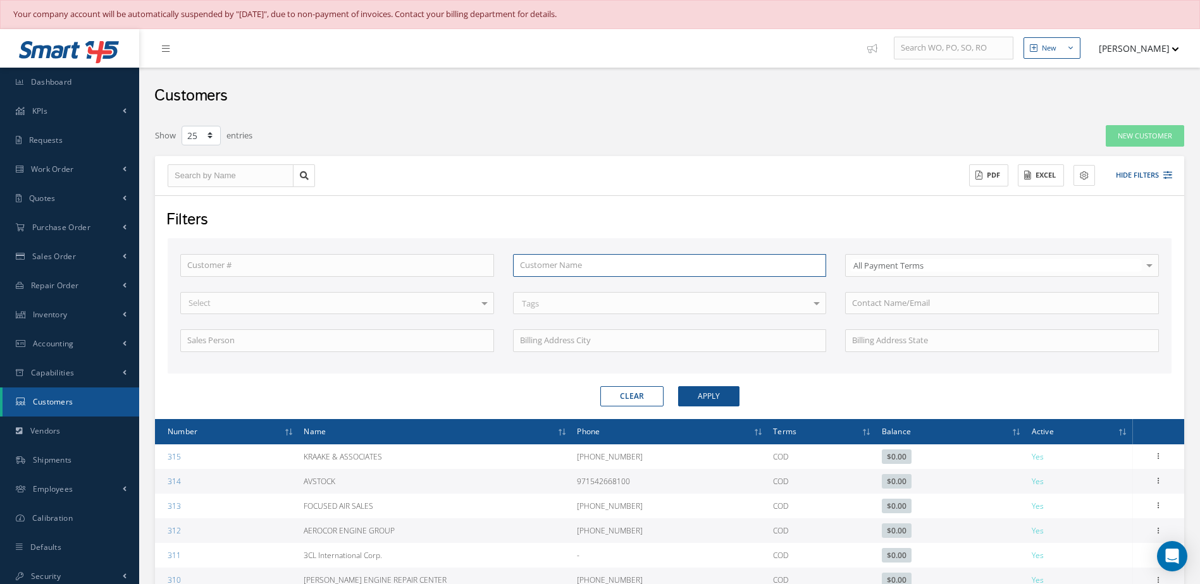
click at [555, 269] on input "text" at bounding box center [670, 265] width 314 height 23
type input "s"
type input "se"
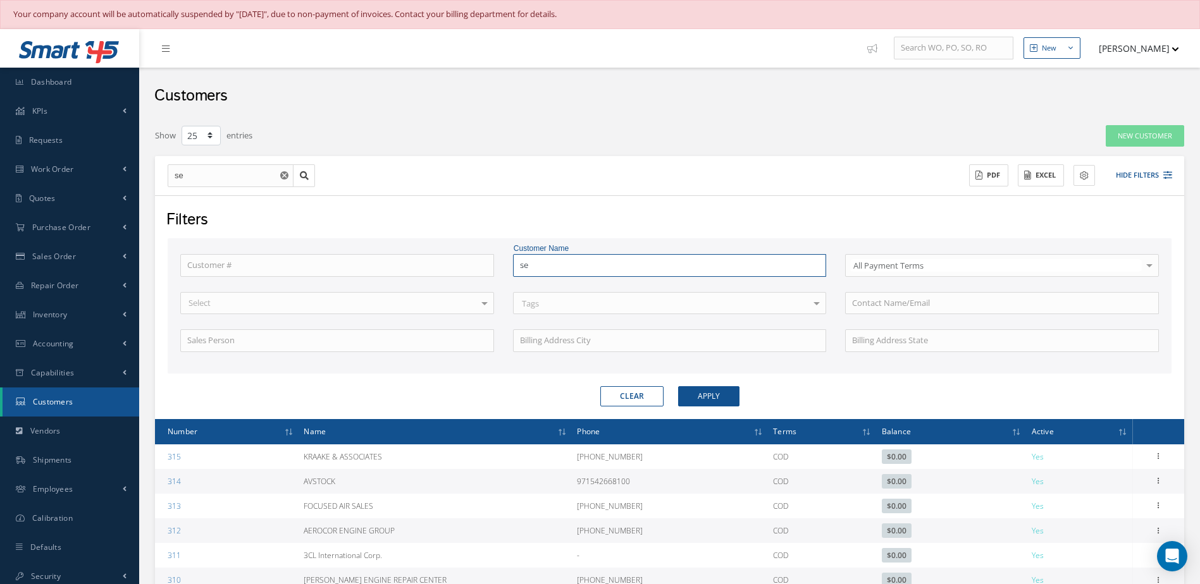
type input "set"
type input "setn"
type input "setna"
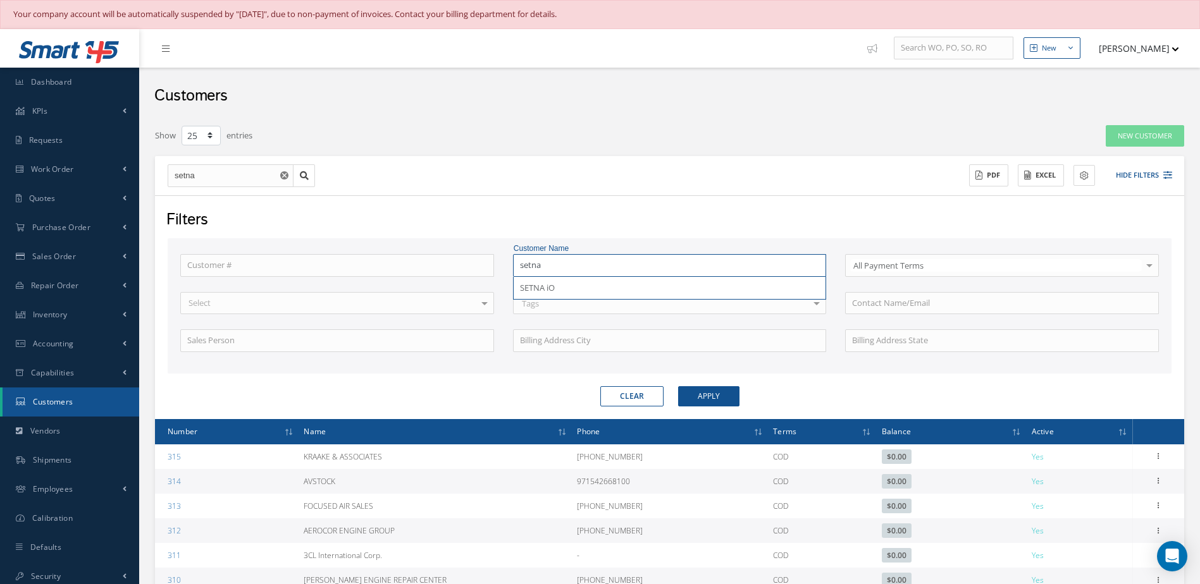
type input "SETNA iO"
click at [685, 395] on button "Apply" at bounding box center [708, 396] width 61 height 20
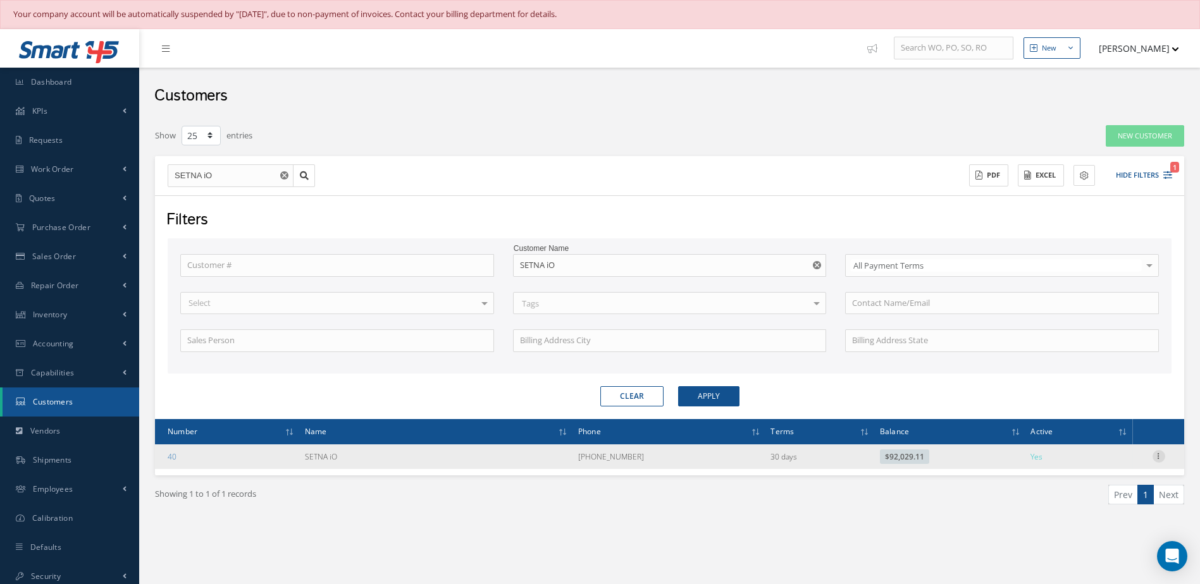
click at [1161, 455] on icon at bounding box center [1159, 455] width 13 height 10
click at [1093, 483] on link "Edit" at bounding box center [1101, 481] width 100 height 16
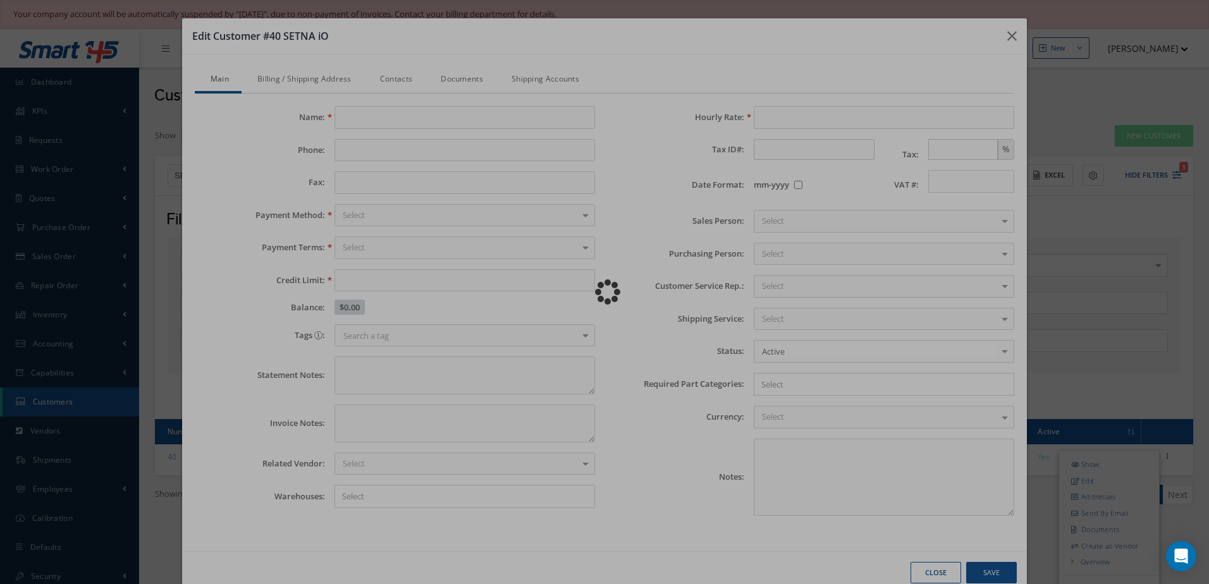
type input "SETNA iO"
type input "312-549-4459"
type input "100000.00"
type input "0.00"
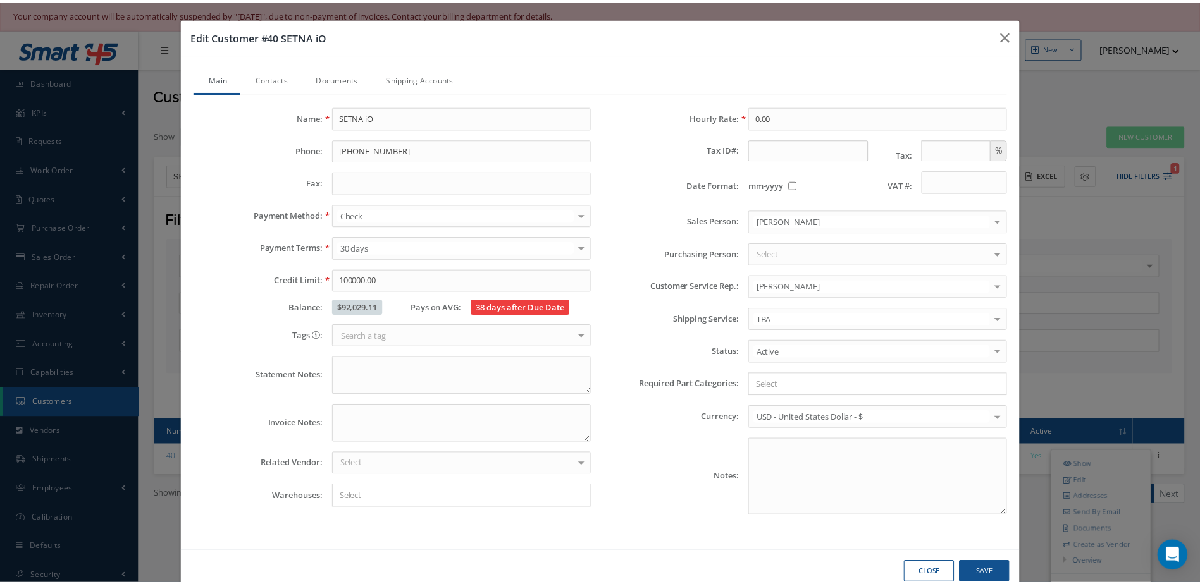
scroll to position [28, 0]
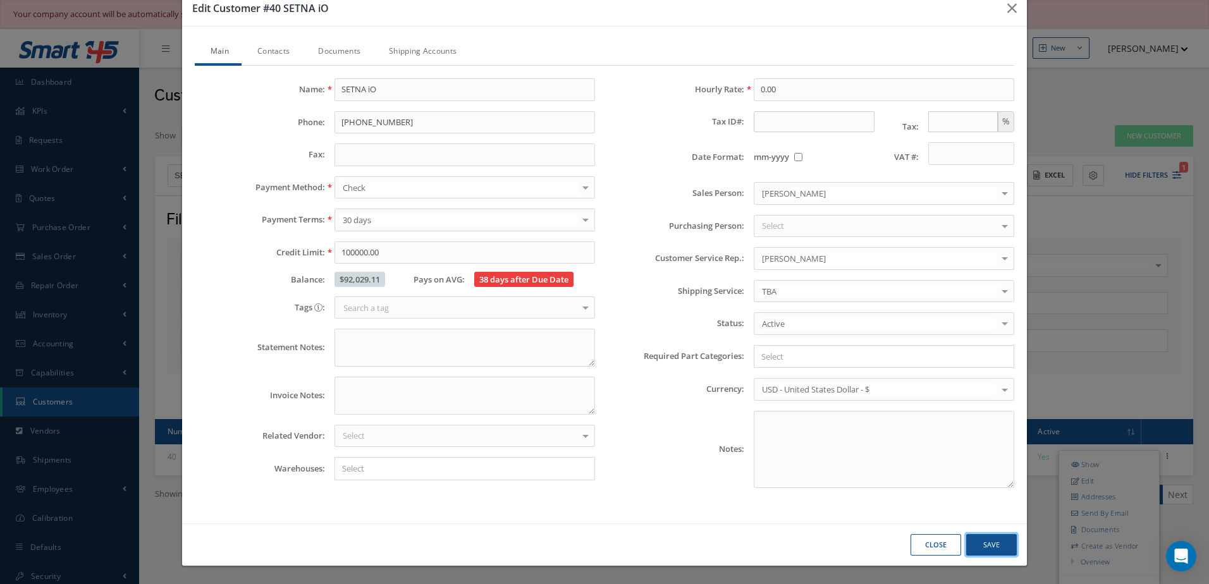
click at [998, 552] on button "Save" at bounding box center [992, 546] width 51 height 22
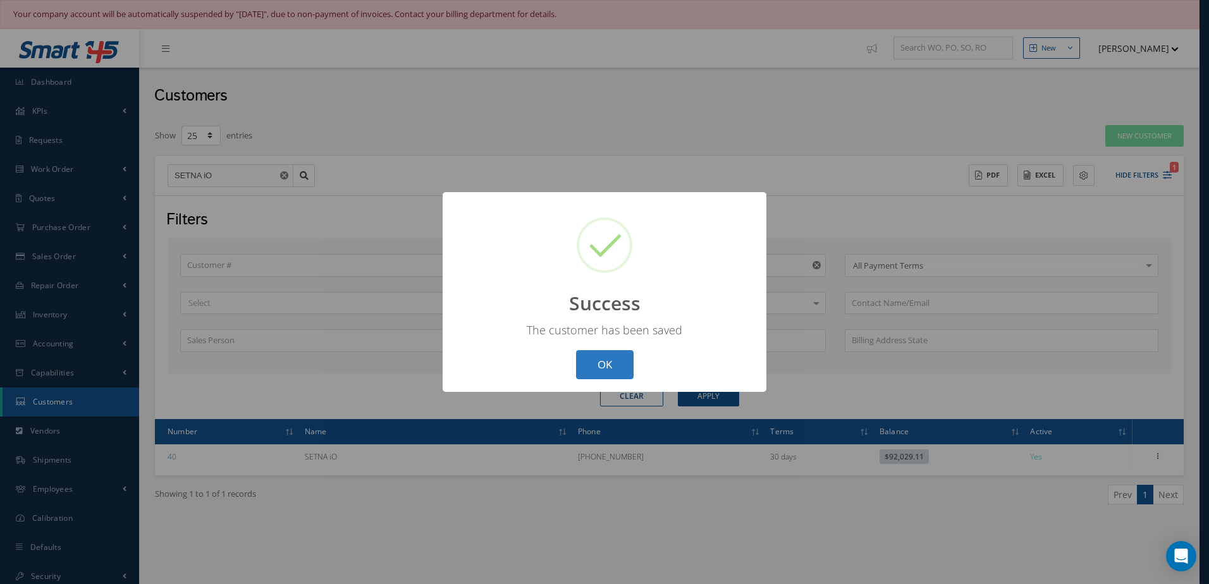
click at [608, 356] on button "OK" at bounding box center [605, 365] width 58 height 30
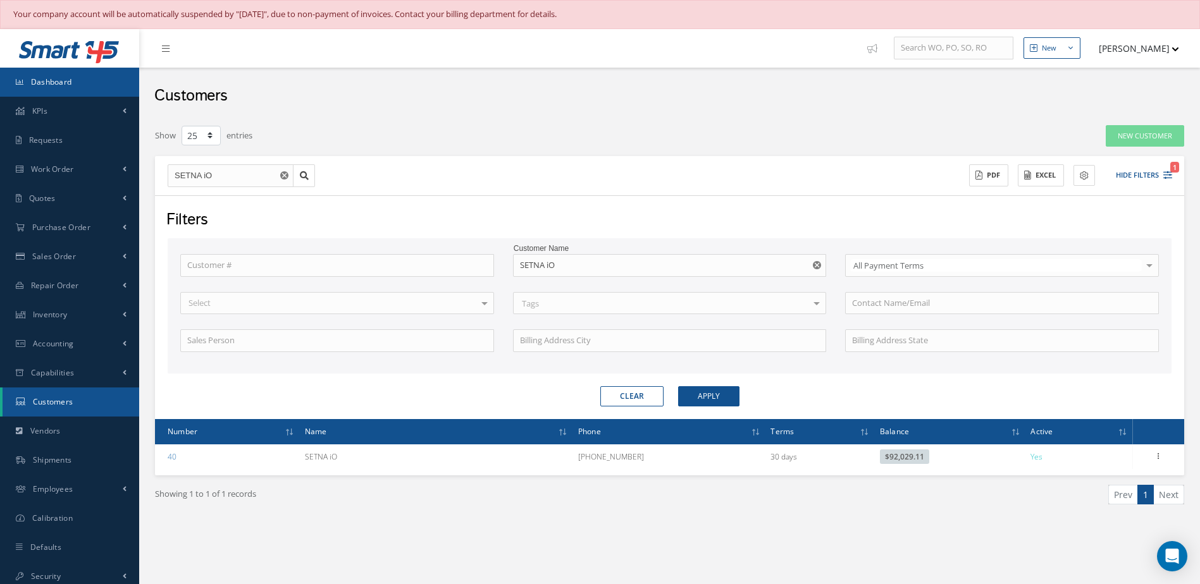
click at [68, 81] on span "Dashboard" at bounding box center [51, 82] width 41 height 11
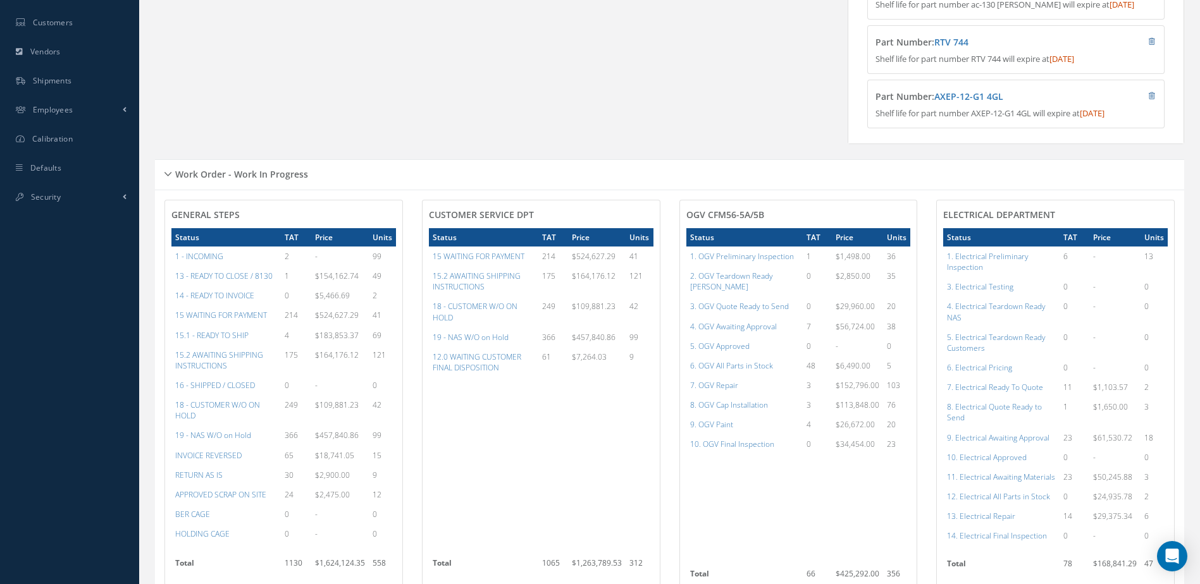
scroll to position [506, 0]
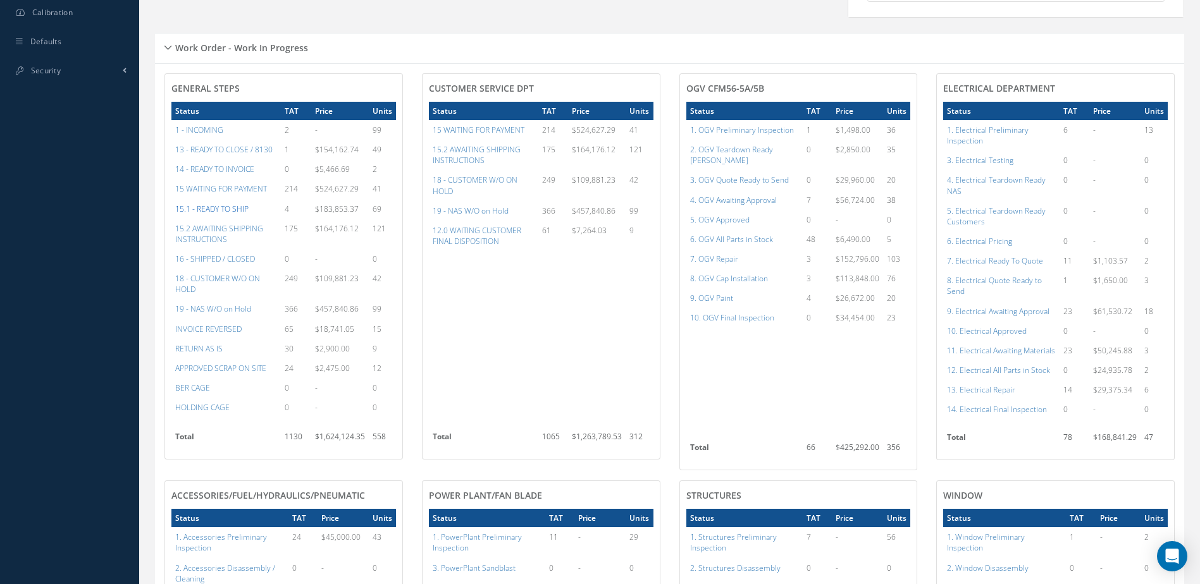
click at [213, 214] on a=12&excludeInternalCustomer=false&excludeInvoicedOrClosed=false&&filtersHidded"] "15.1 - READY TO SHIP" at bounding box center [211, 209] width 73 height 11
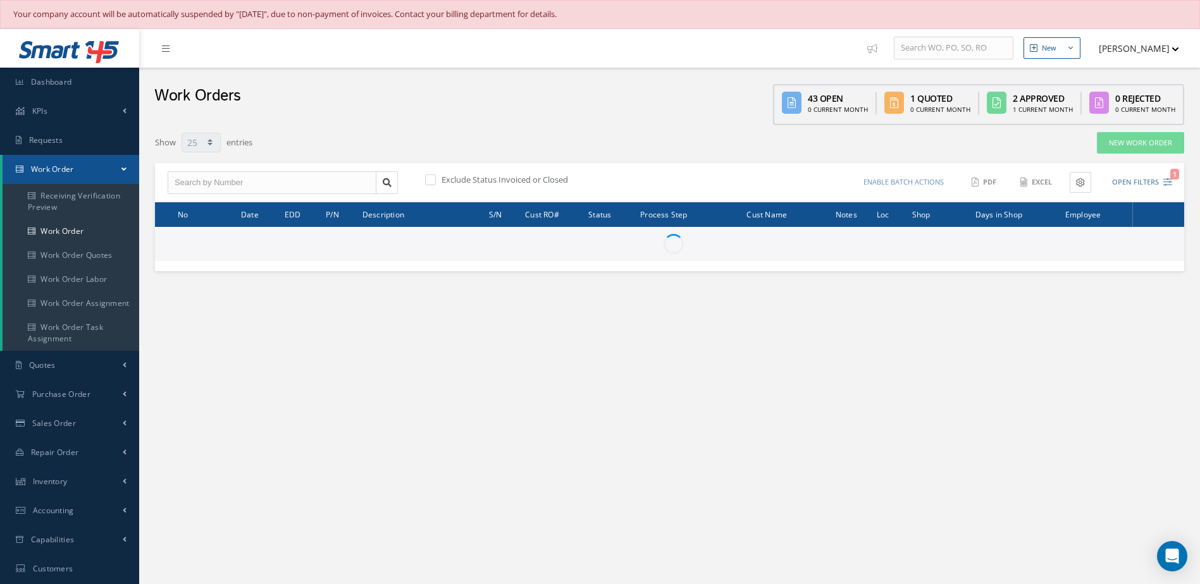
select select "25"
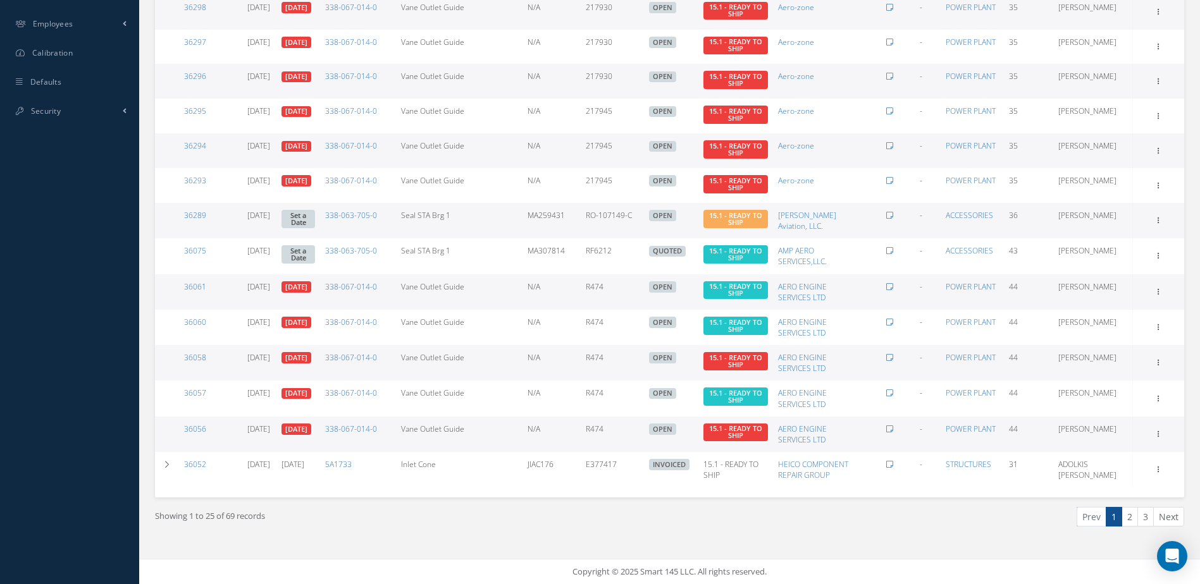
scroll to position [641, 0]
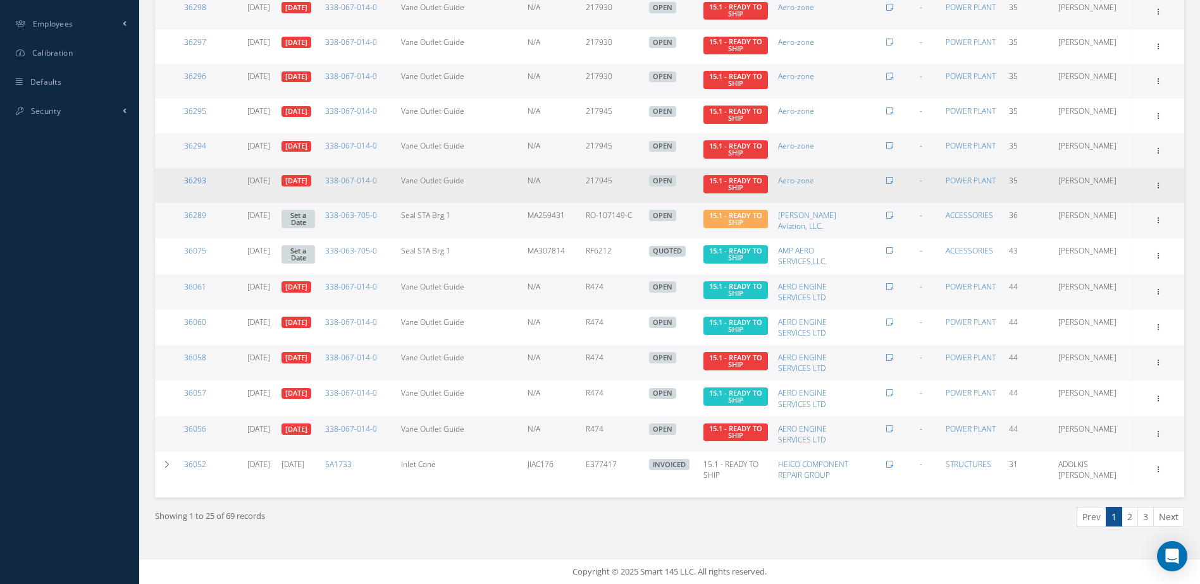
click at [200, 180] on link "36293" at bounding box center [195, 180] width 22 height 11
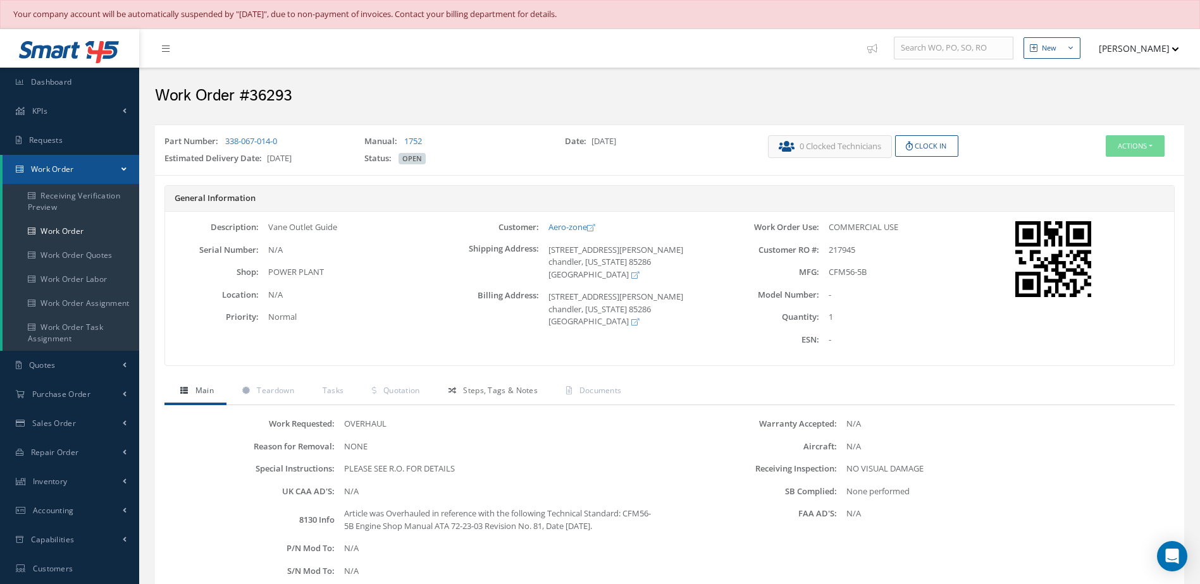
click at [528, 385] on span "Steps, Tags & Notes" at bounding box center [500, 390] width 75 height 11
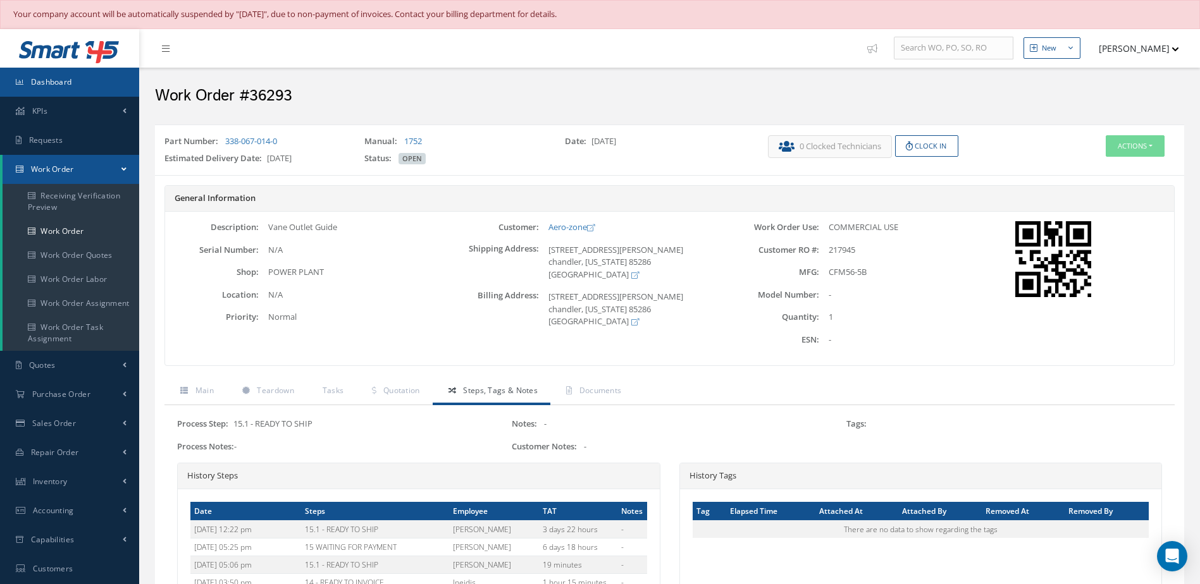
click at [59, 87] on span "Dashboard" at bounding box center [51, 82] width 41 height 11
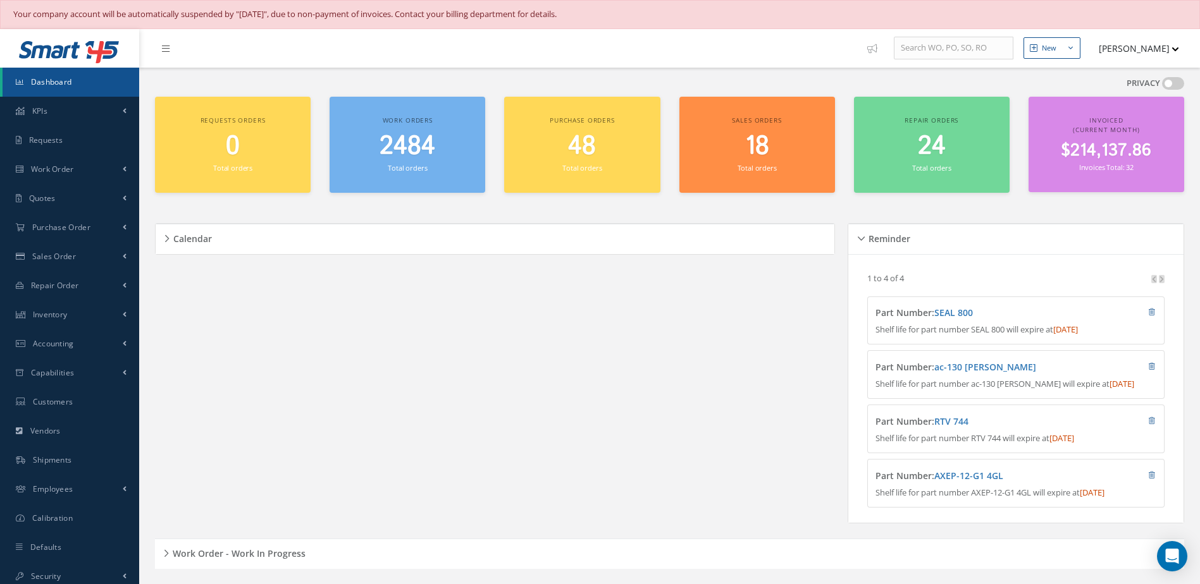
drag, startPoint x: 412, startPoint y: 149, endPoint x: 502, endPoint y: 172, distance: 92.2
click at [412, 149] on span "2484" at bounding box center [408, 146] width 56 height 36
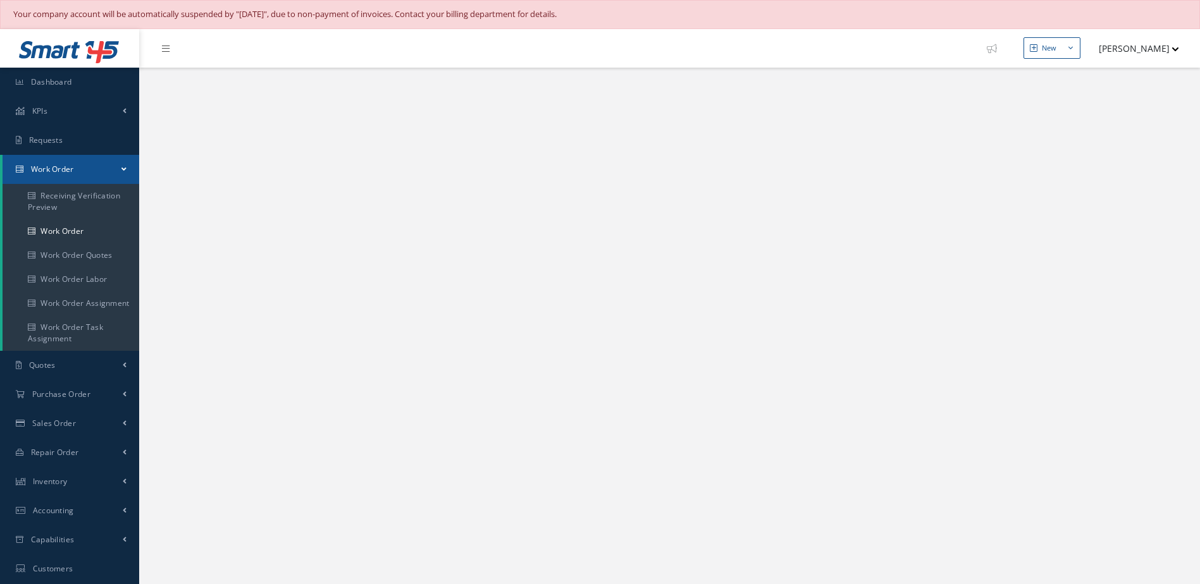
select select "25"
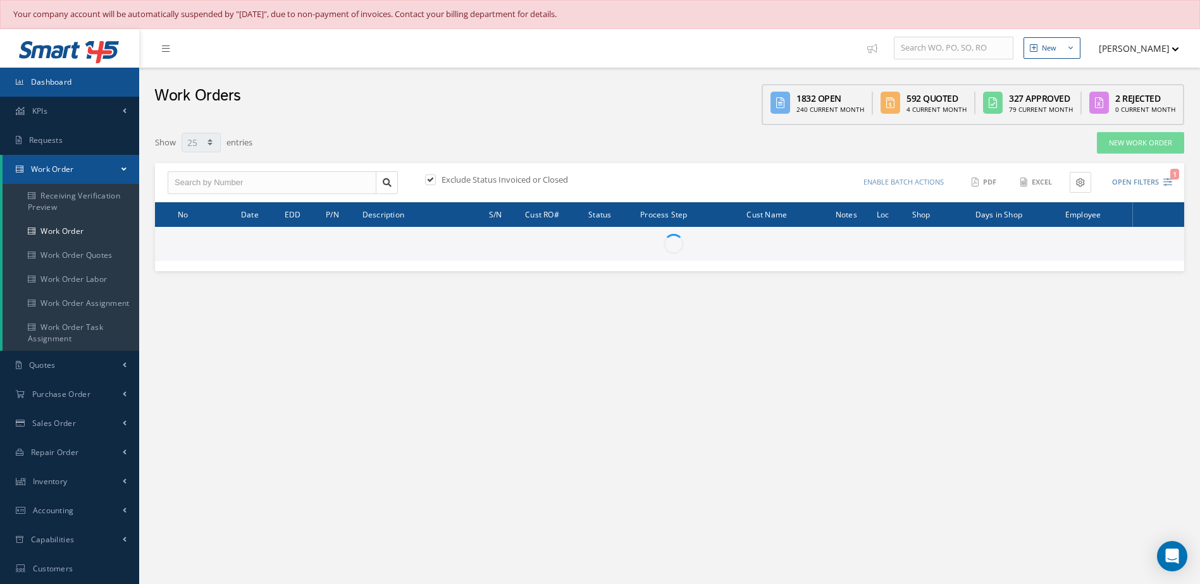
click at [83, 80] on link "Dashboard" at bounding box center [69, 82] width 139 height 29
